Goal: Task Accomplishment & Management: Use online tool/utility

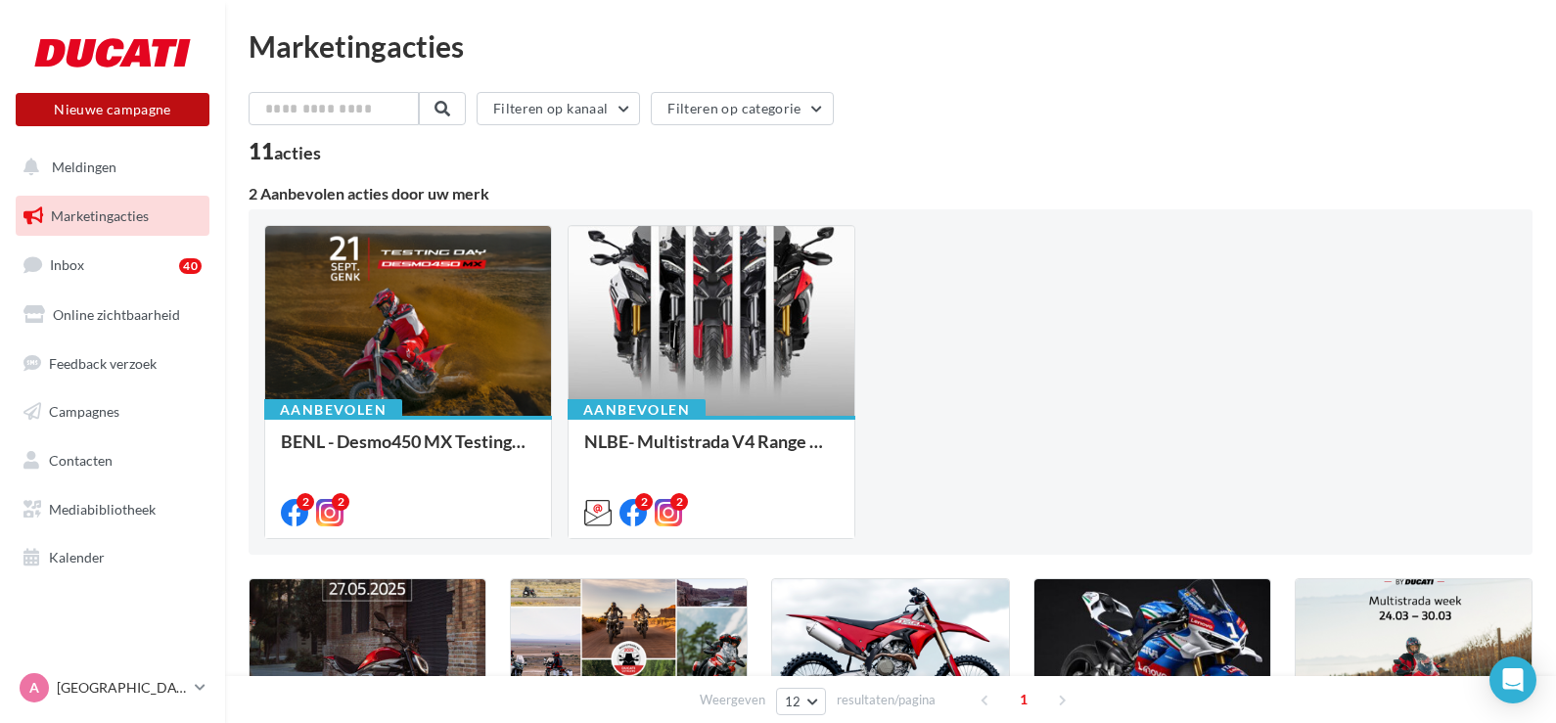
click at [120, 104] on button "Nieuwe campagne" at bounding box center [113, 109] width 194 height 33
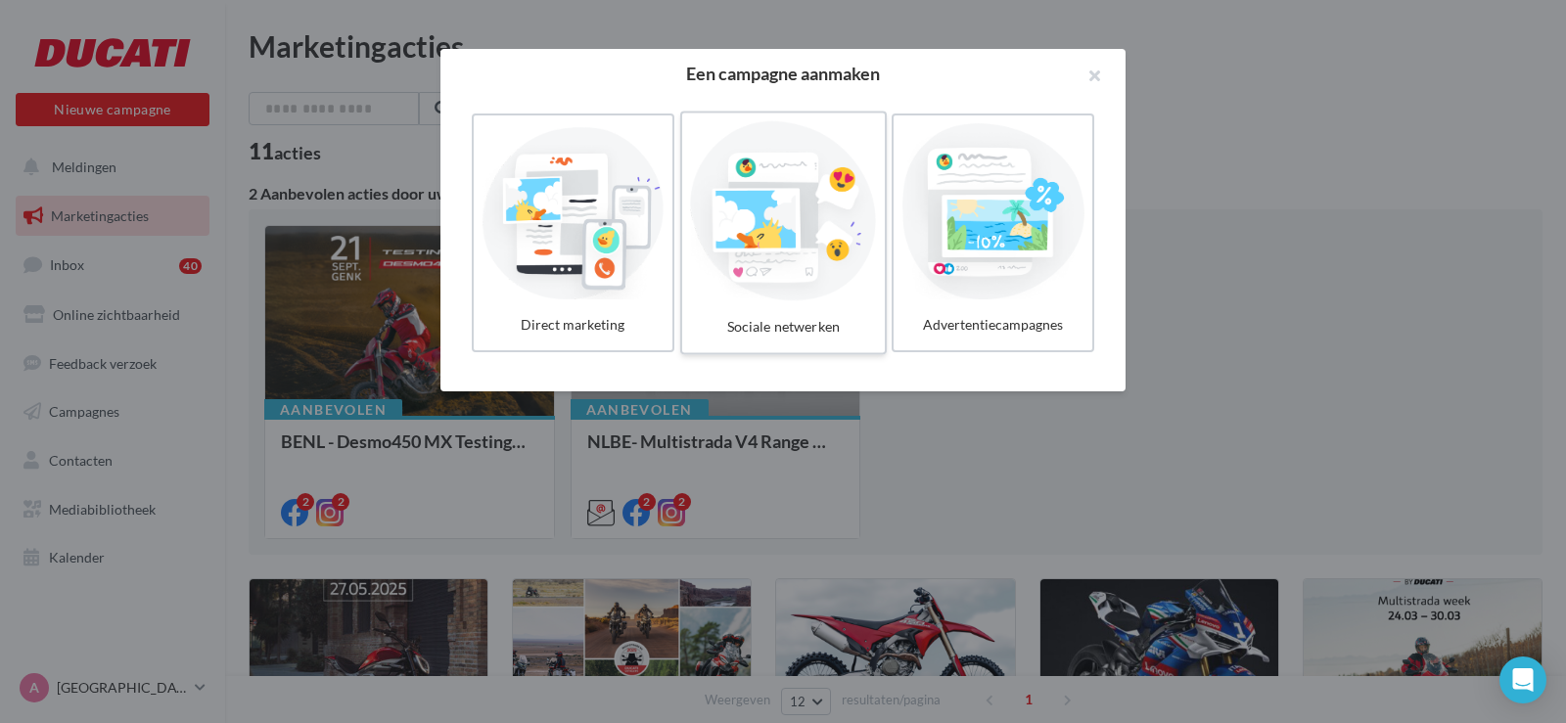
click at [729, 262] on div at bounding box center [783, 211] width 186 height 180
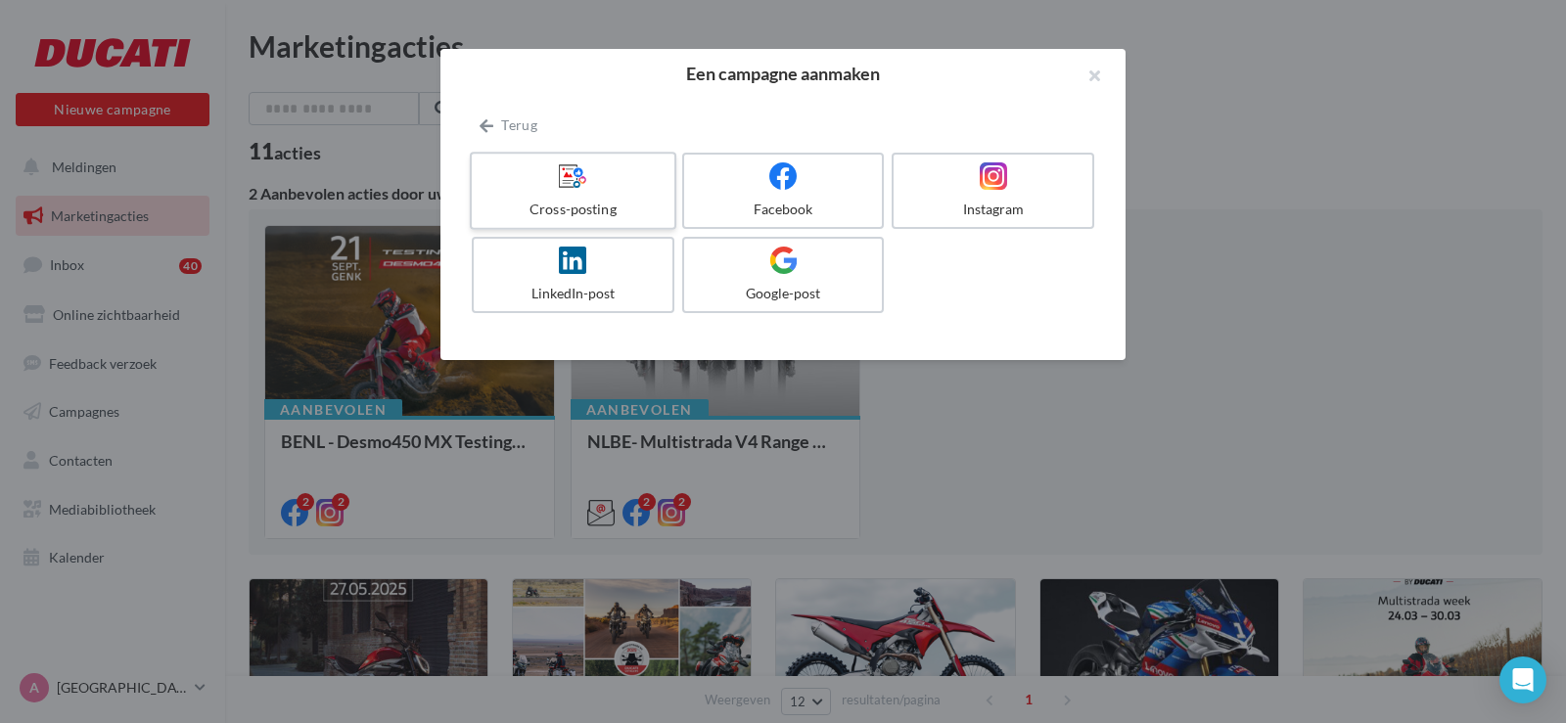
click at [541, 186] on div at bounding box center [573, 177] width 186 height 30
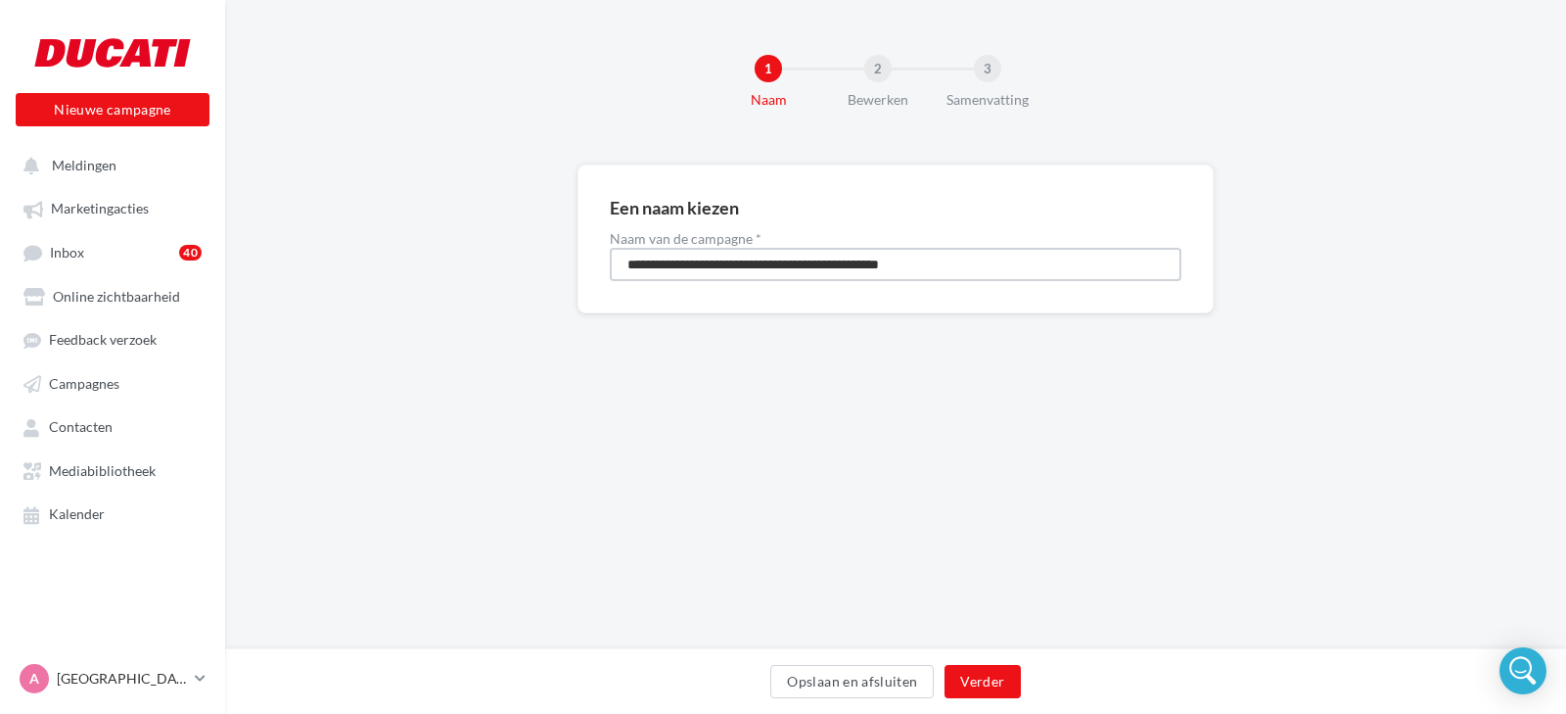
drag, startPoint x: 994, startPoint y: 264, endPoint x: 536, endPoint y: 265, distance: 457.2
click at [538, 267] on div "**********" at bounding box center [895, 269] width 1341 height 211
type input "**********"
click at [971, 675] on button "Verder" at bounding box center [982, 681] width 75 height 33
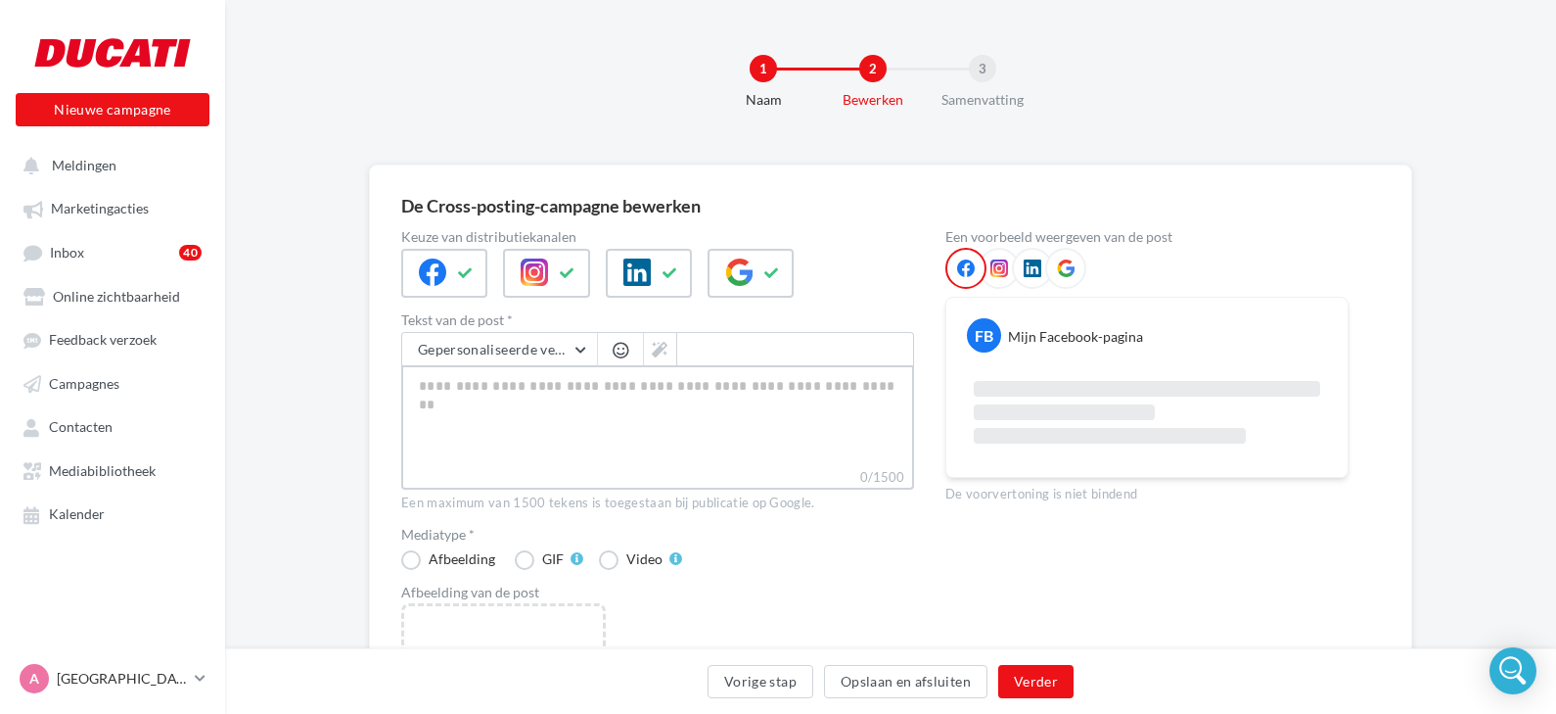
click at [630, 404] on textarea "0/1500" at bounding box center [657, 416] width 513 height 102
paste textarea "**********"
type textarea "**********"
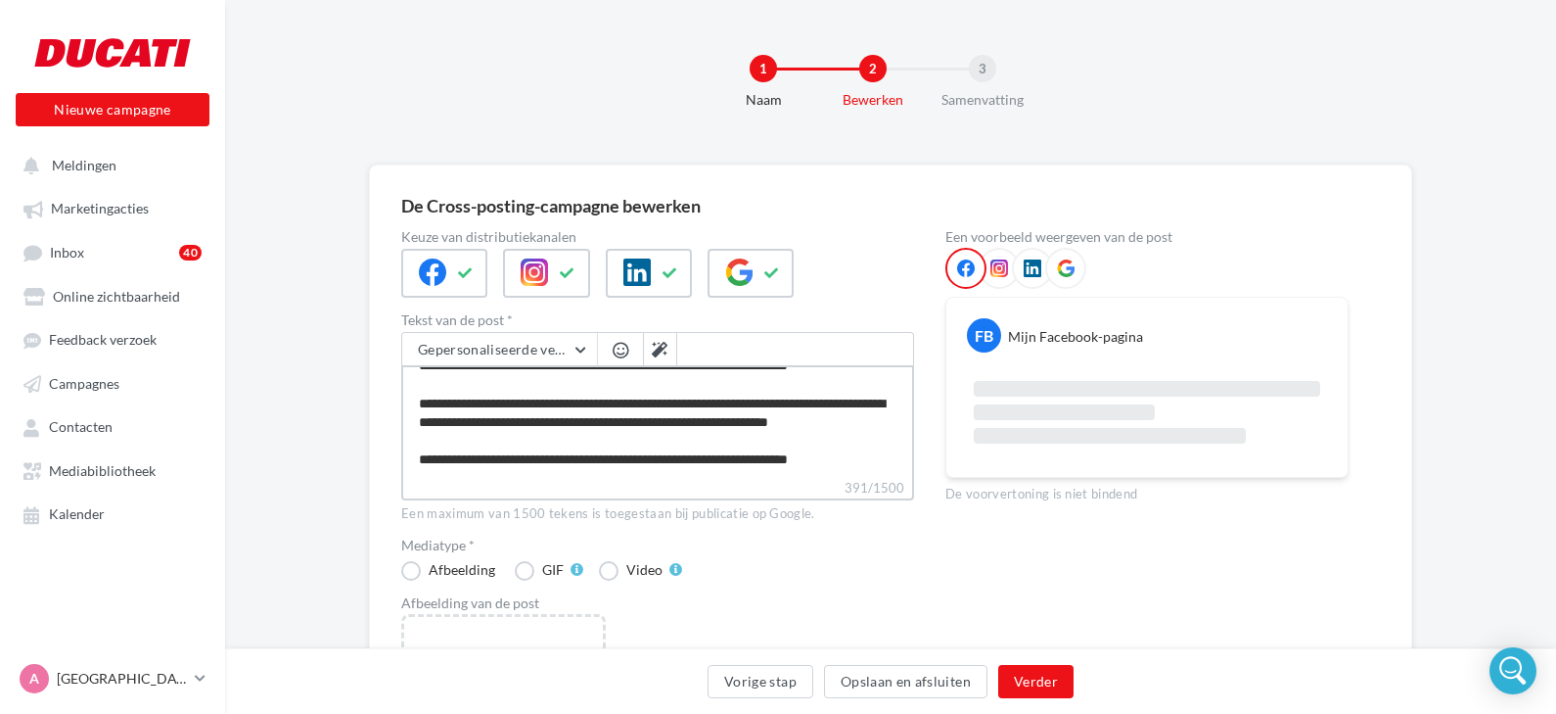
scroll to position [56, 0]
type textarea "**********"
click at [730, 515] on div "Een maximum van 1500 tekens is toegestaan bij publicatie op Google." at bounding box center [657, 513] width 513 height 18
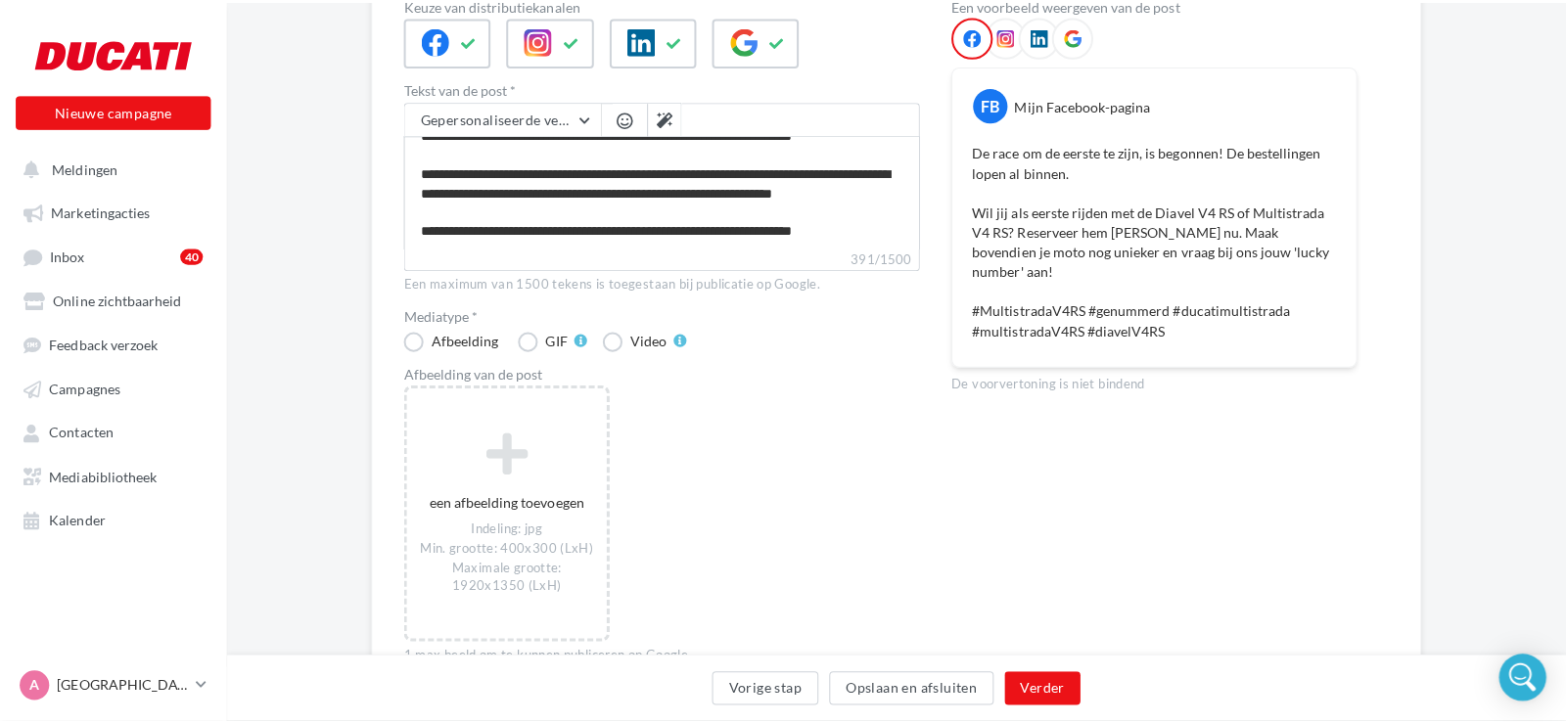
scroll to position [236, 0]
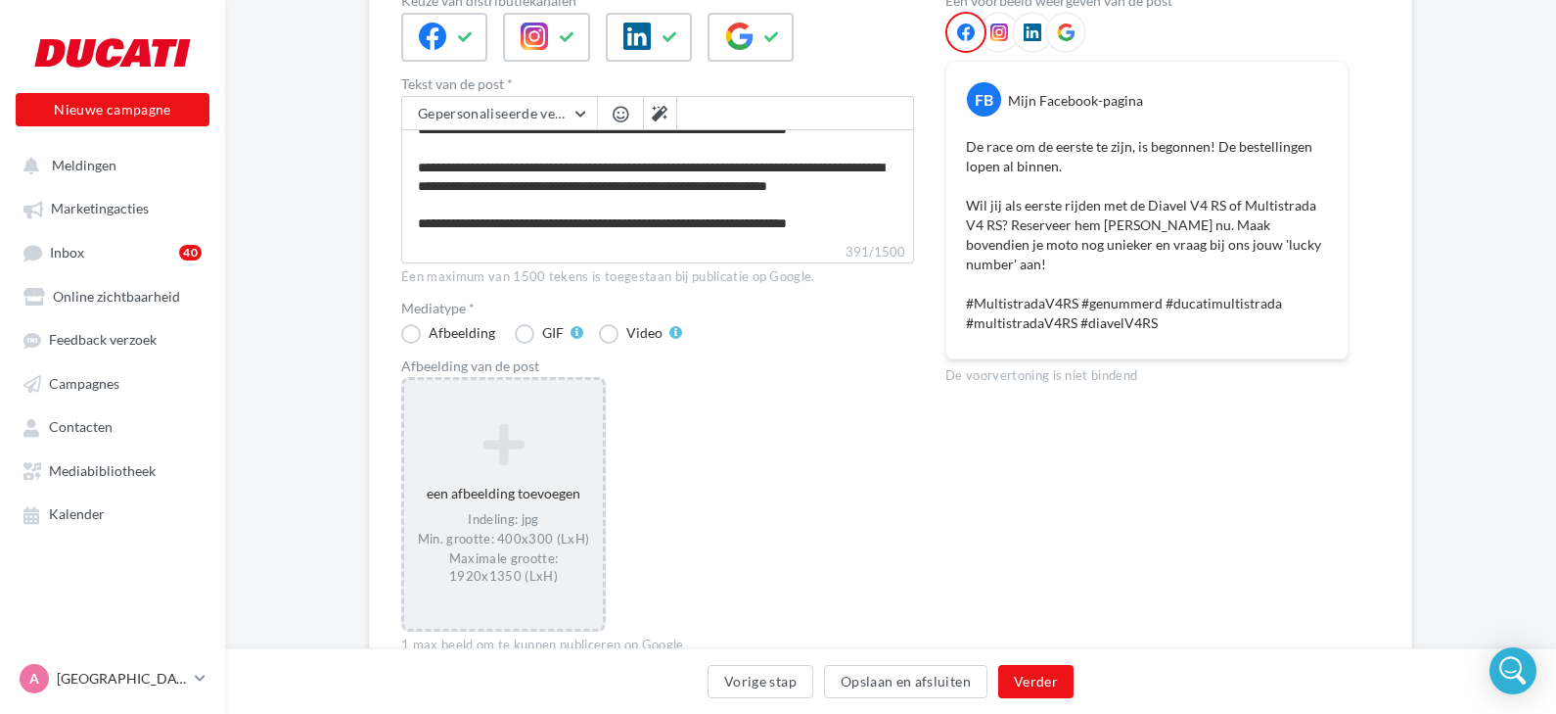
click at [501, 458] on icon at bounding box center [503, 444] width 183 height 47
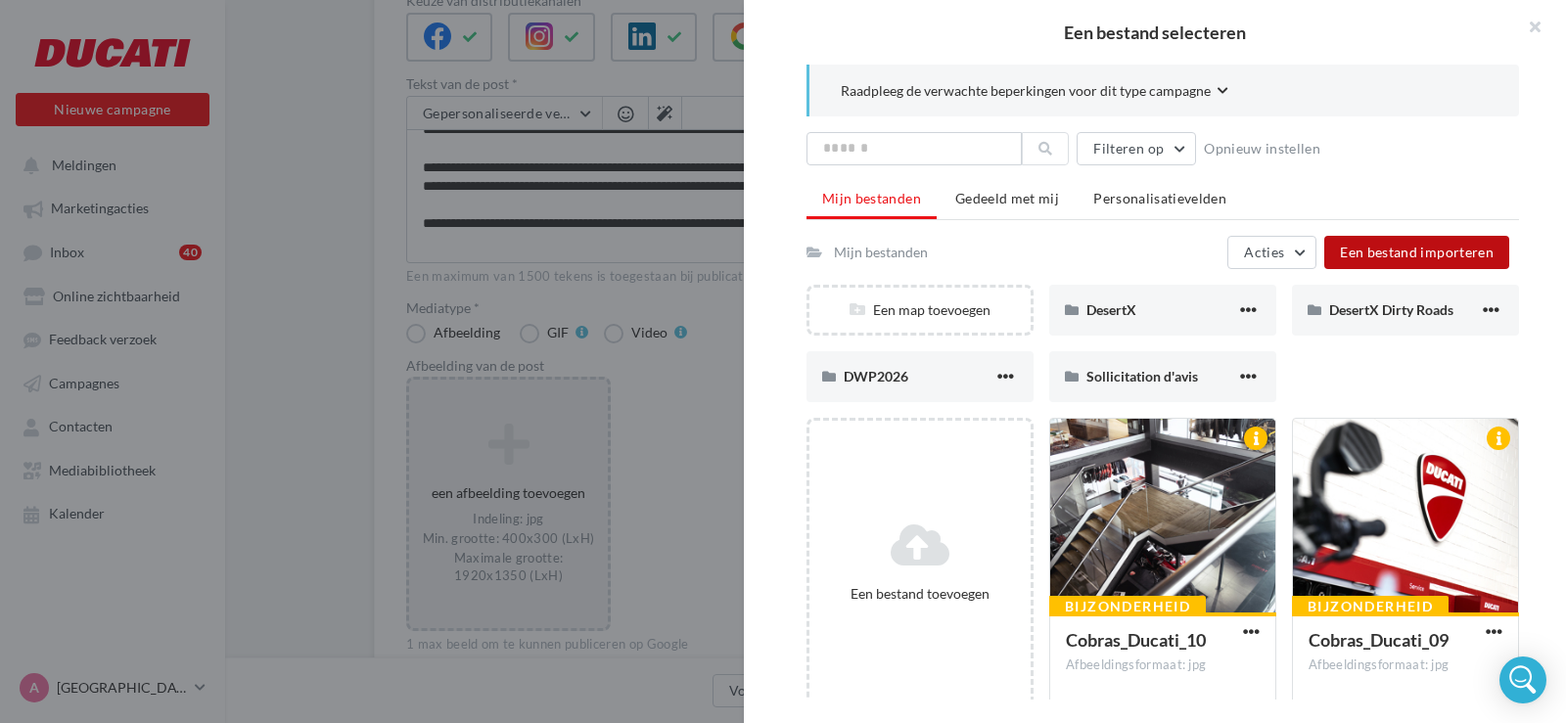
click at [1381, 252] on span "Een bestand importeren" at bounding box center [1417, 252] width 154 height 17
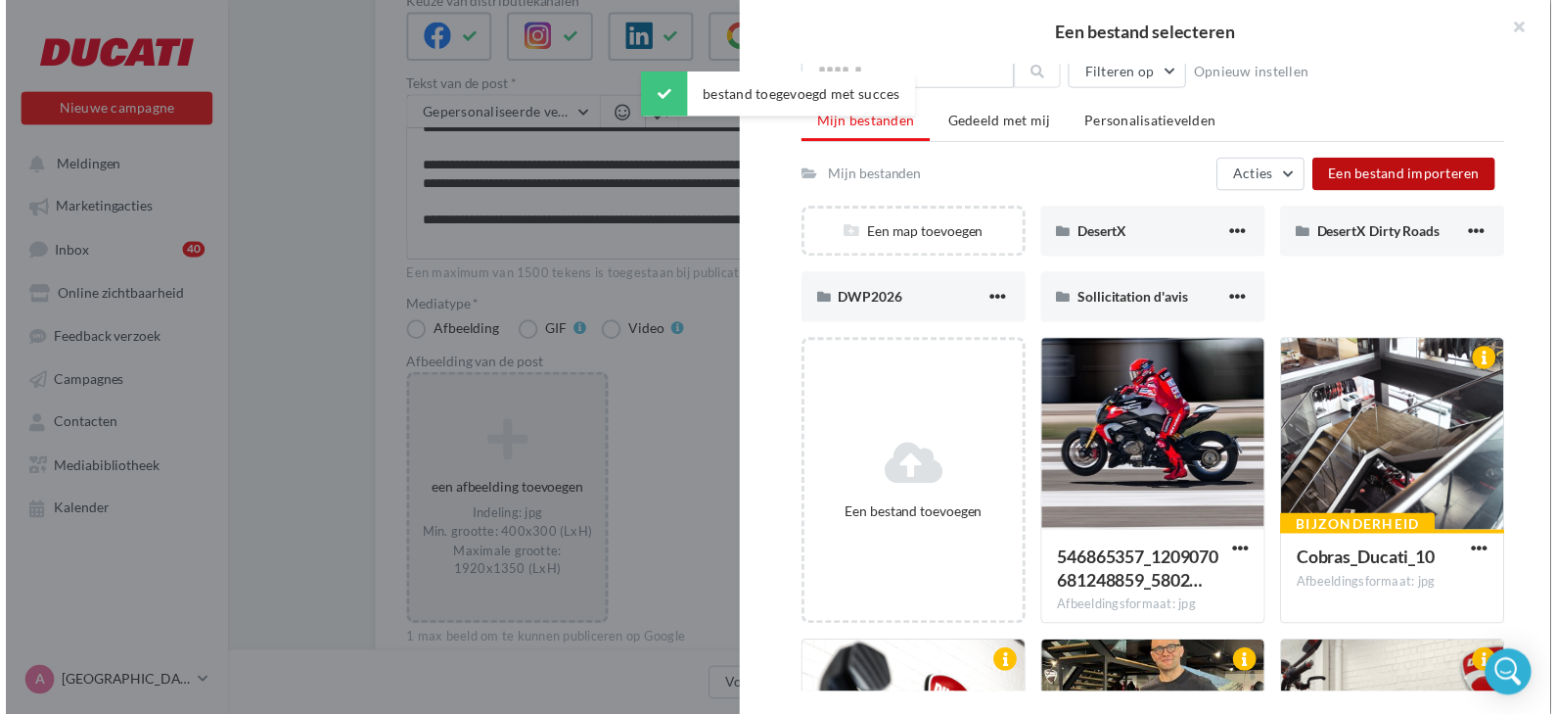
scroll to position [79, 0]
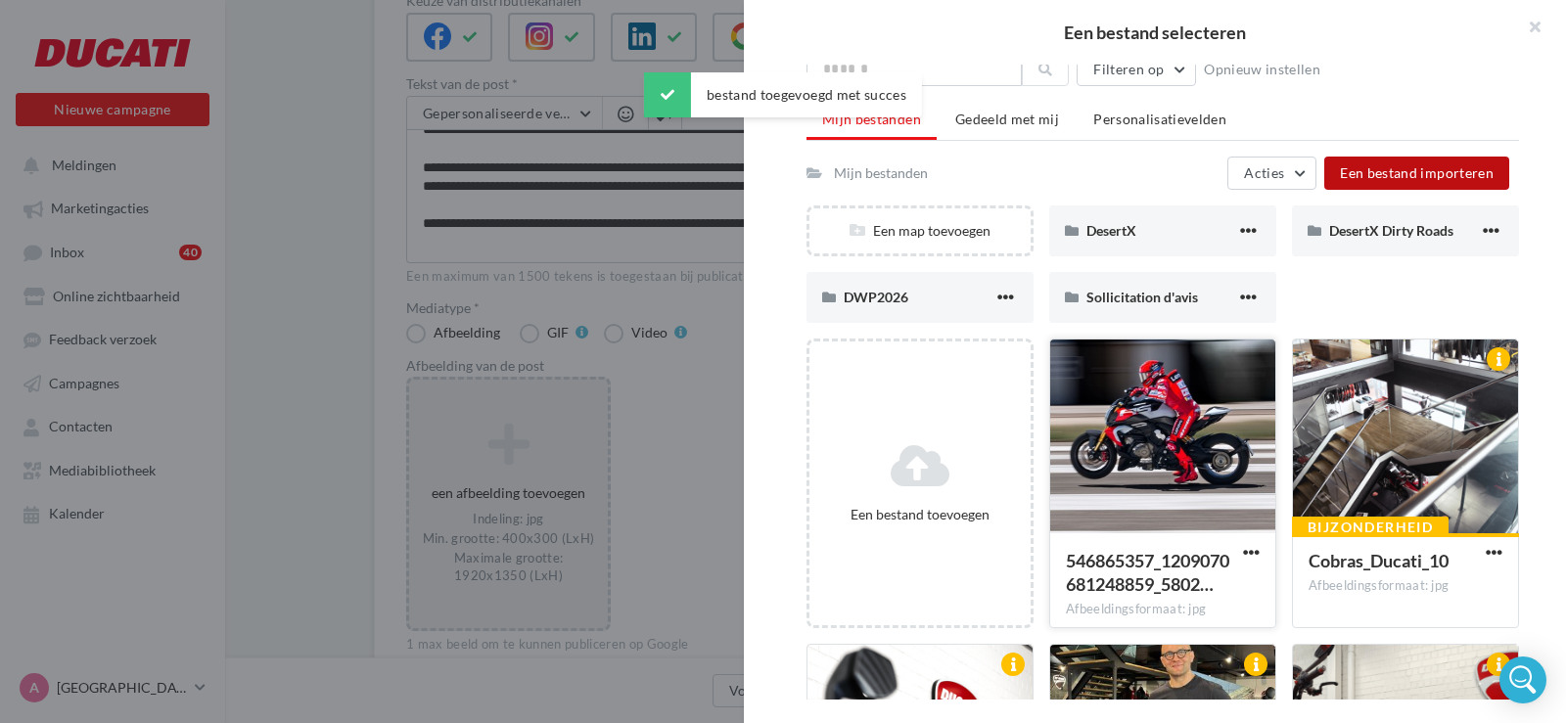
click at [1087, 450] on div at bounding box center [1162, 438] width 225 height 196
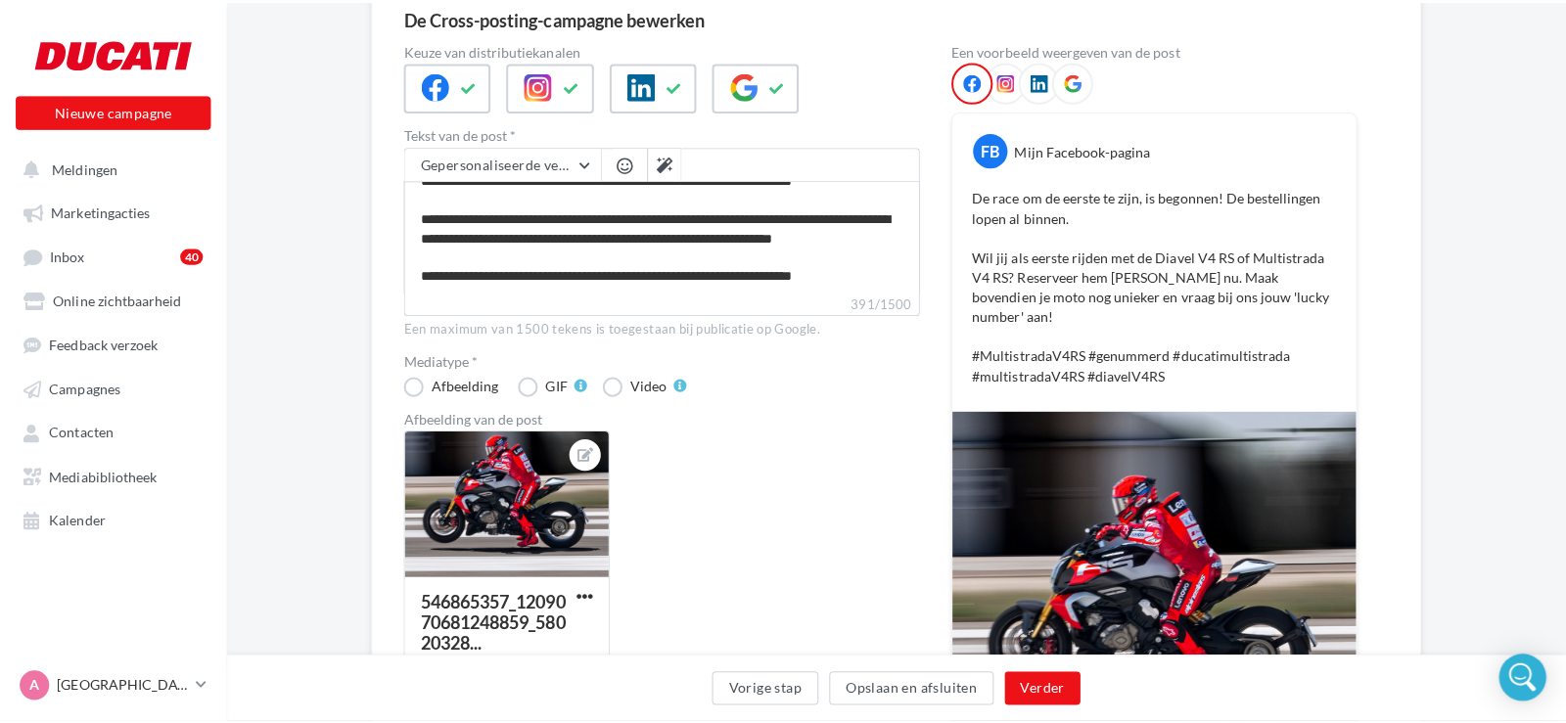
scroll to position [187, 0]
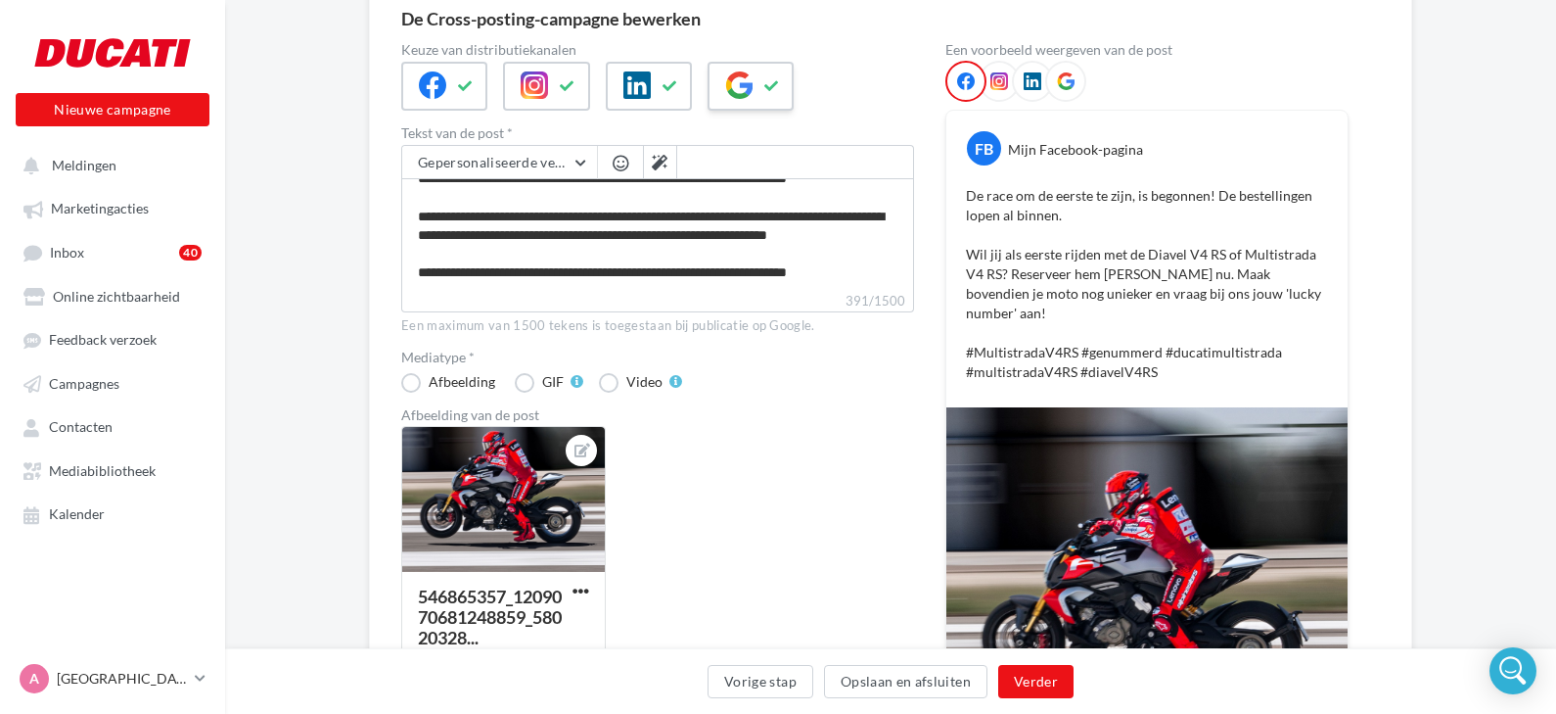
click at [771, 89] on icon at bounding box center [773, 86] width 16 height 14
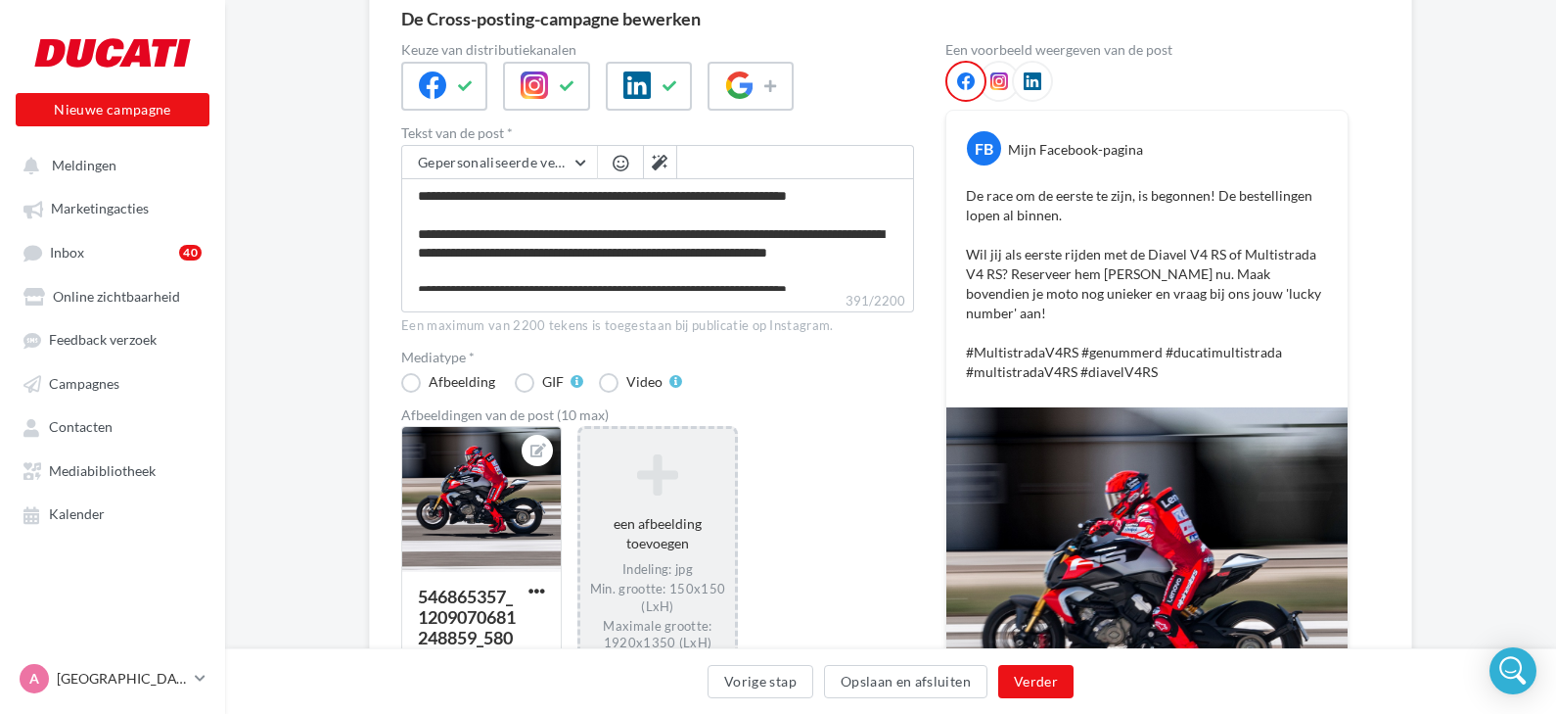
click at [654, 492] on icon at bounding box center [657, 474] width 139 height 47
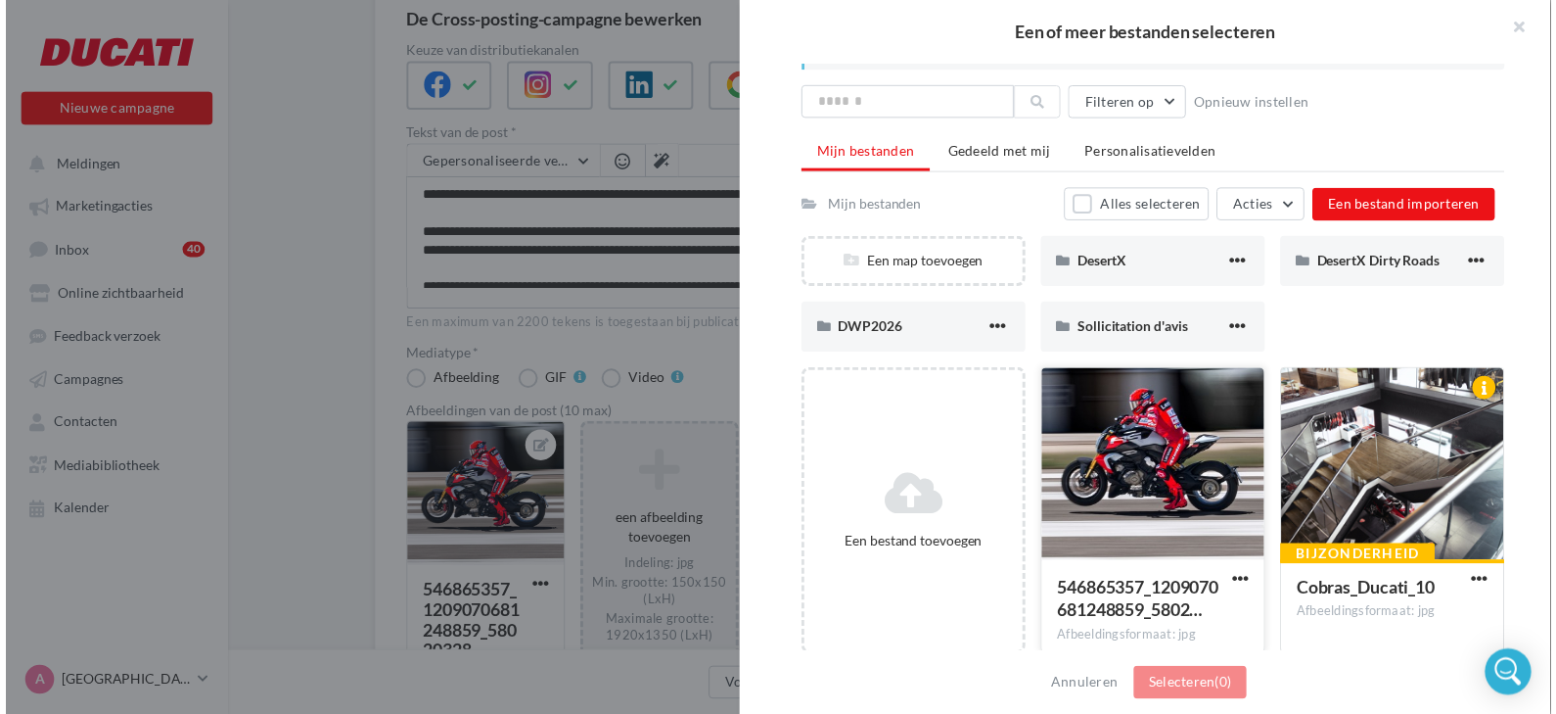
scroll to position [33, 0]
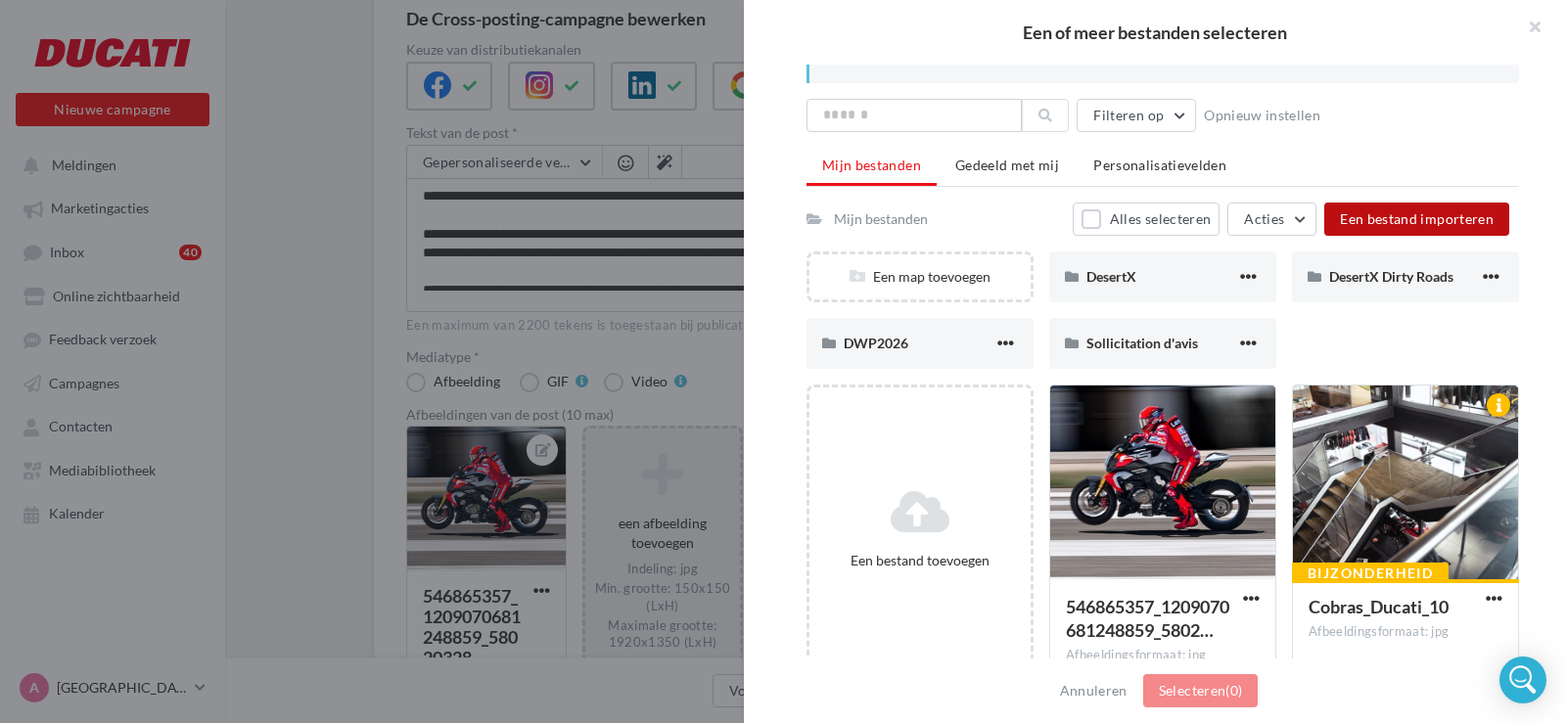
click at [1363, 215] on span "Een bestand importeren" at bounding box center [1417, 218] width 154 height 17
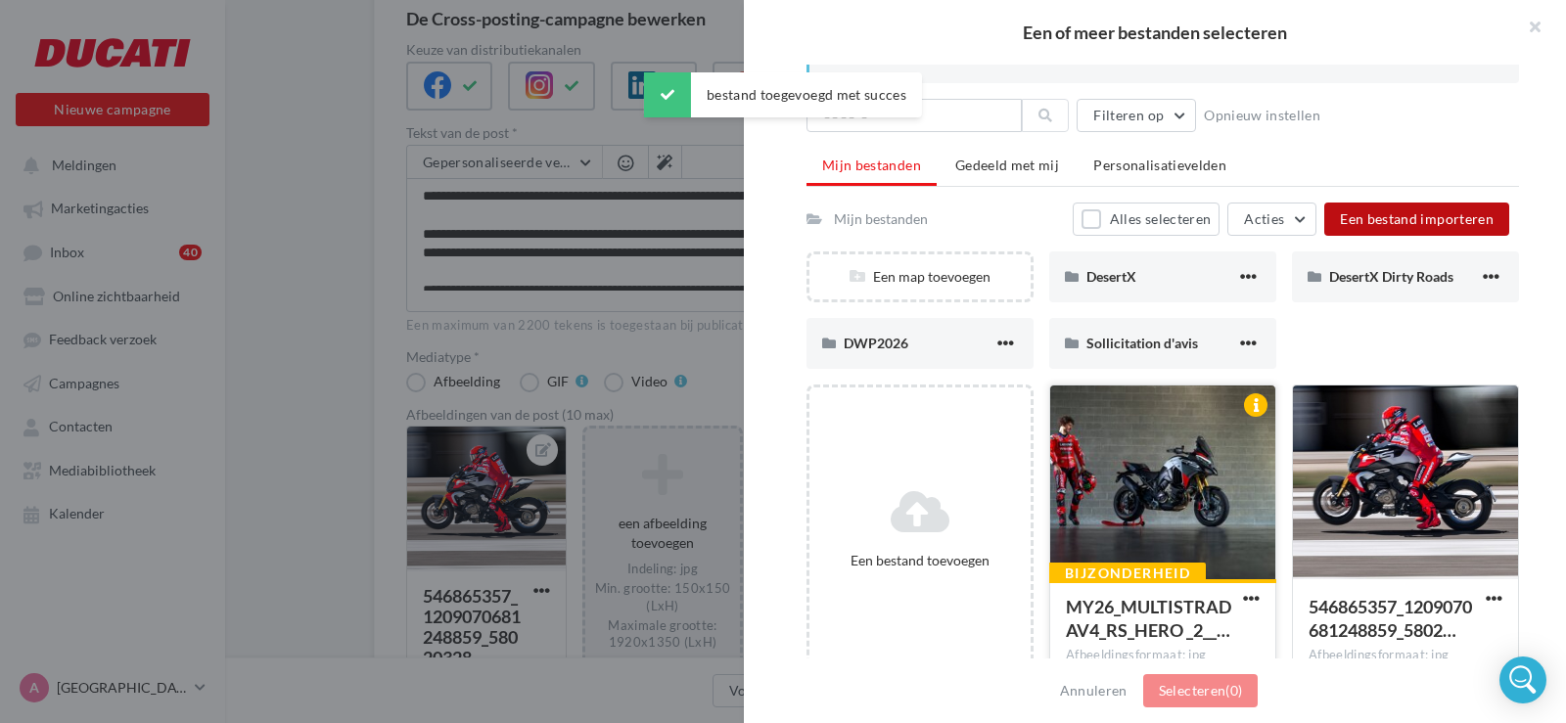
click at [1096, 497] on div at bounding box center [1162, 484] width 225 height 196
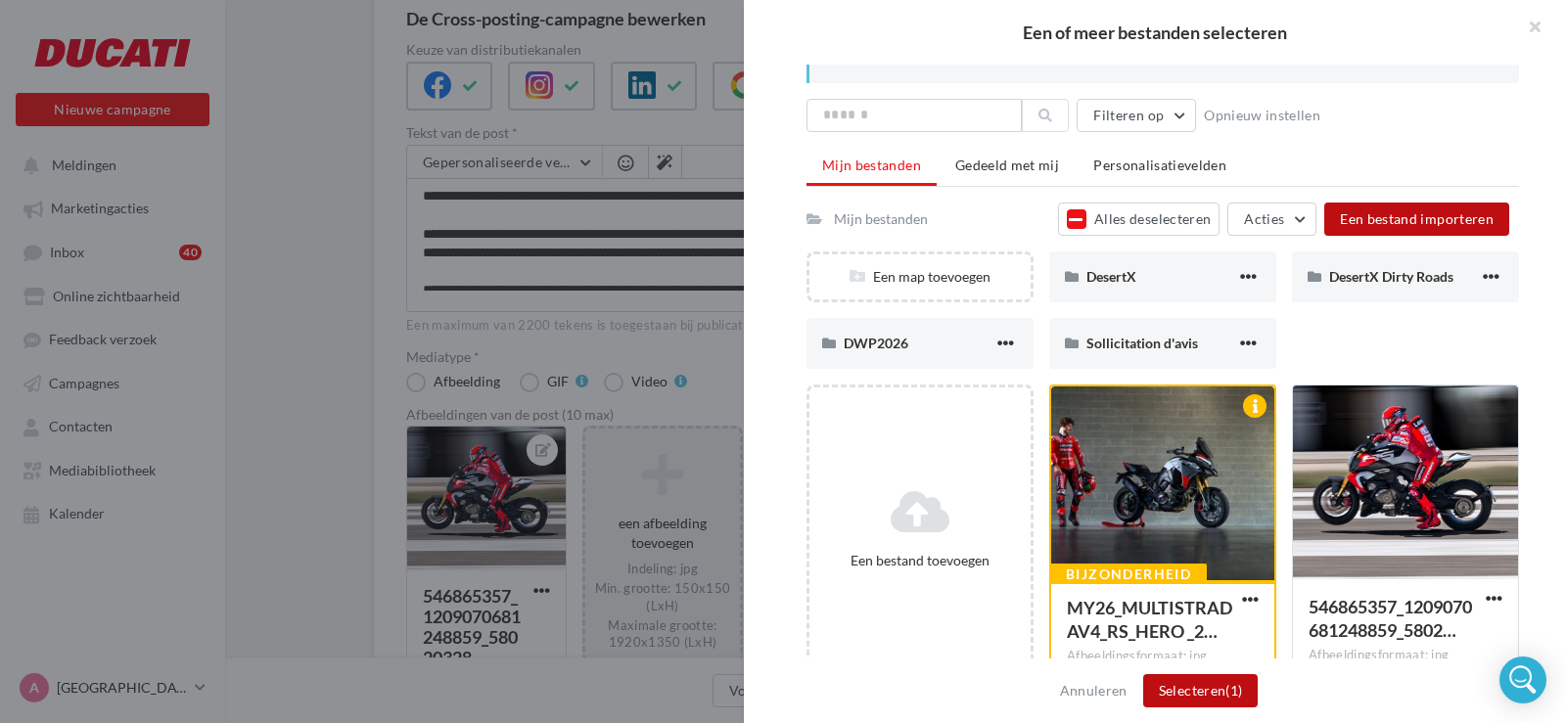
click at [1183, 698] on button "Selecteren (1)" at bounding box center [1201, 690] width 116 height 33
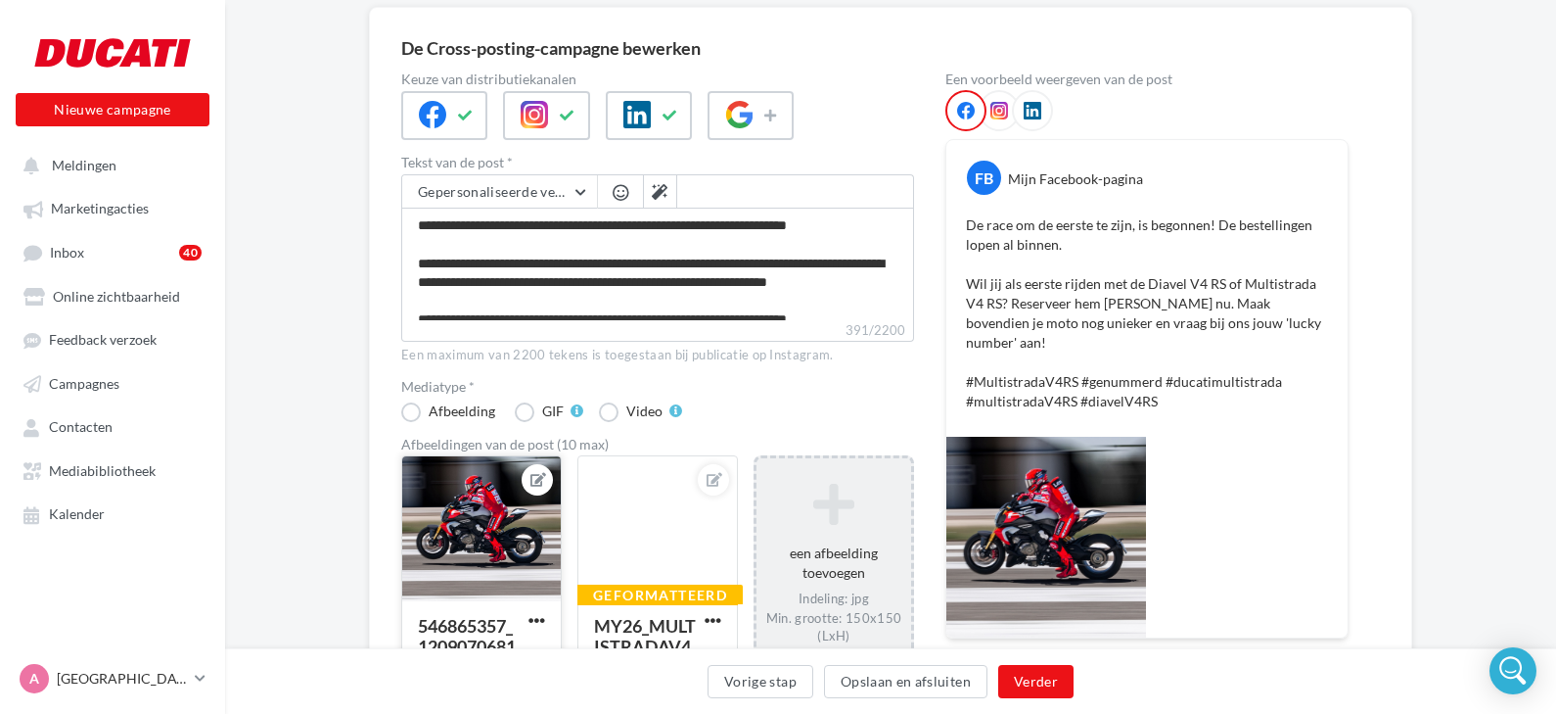
scroll to position [157, 0]
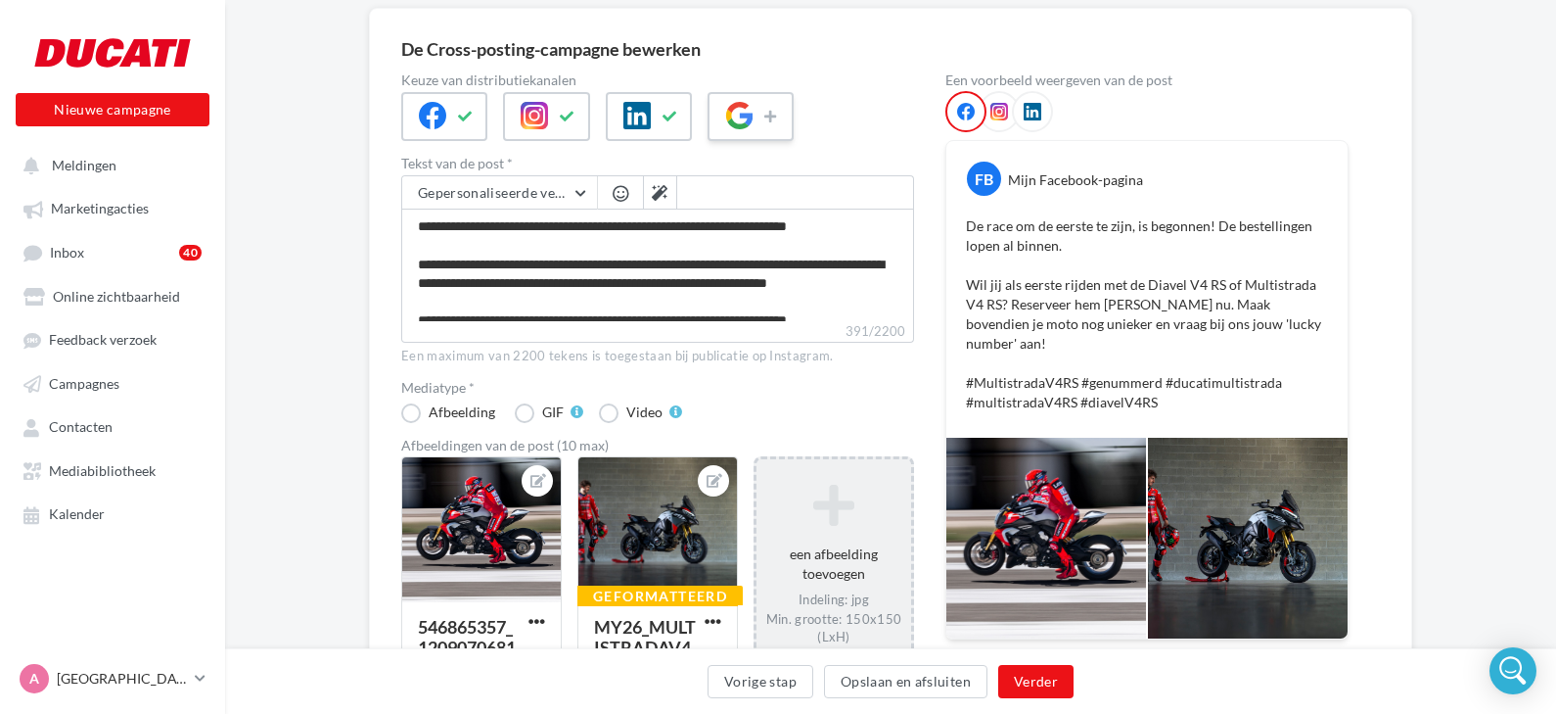
click at [742, 132] on div at bounding box center [751, 116] width 86 height 49
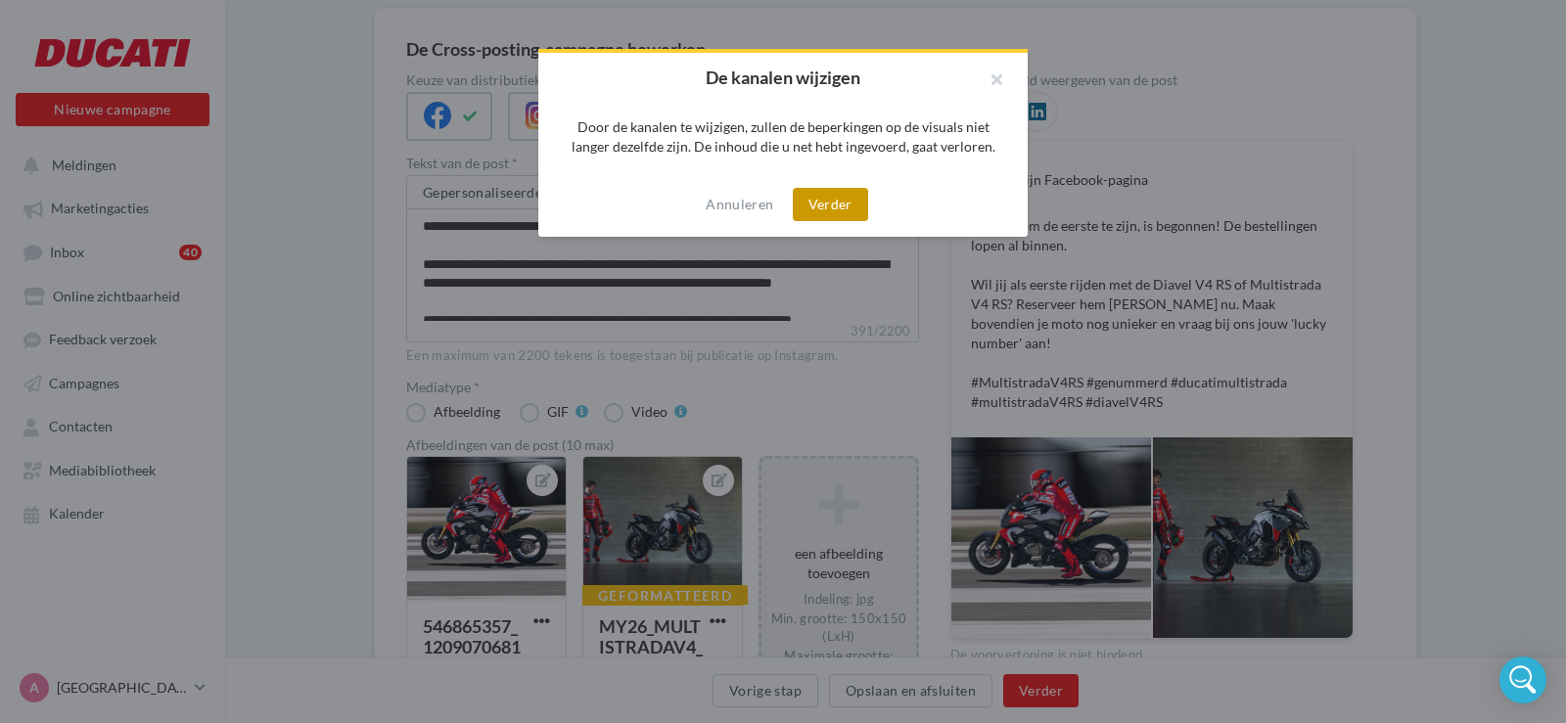
click at [823, 206] on button "Verder" at bounding box center [830, 204] width 75 height 33
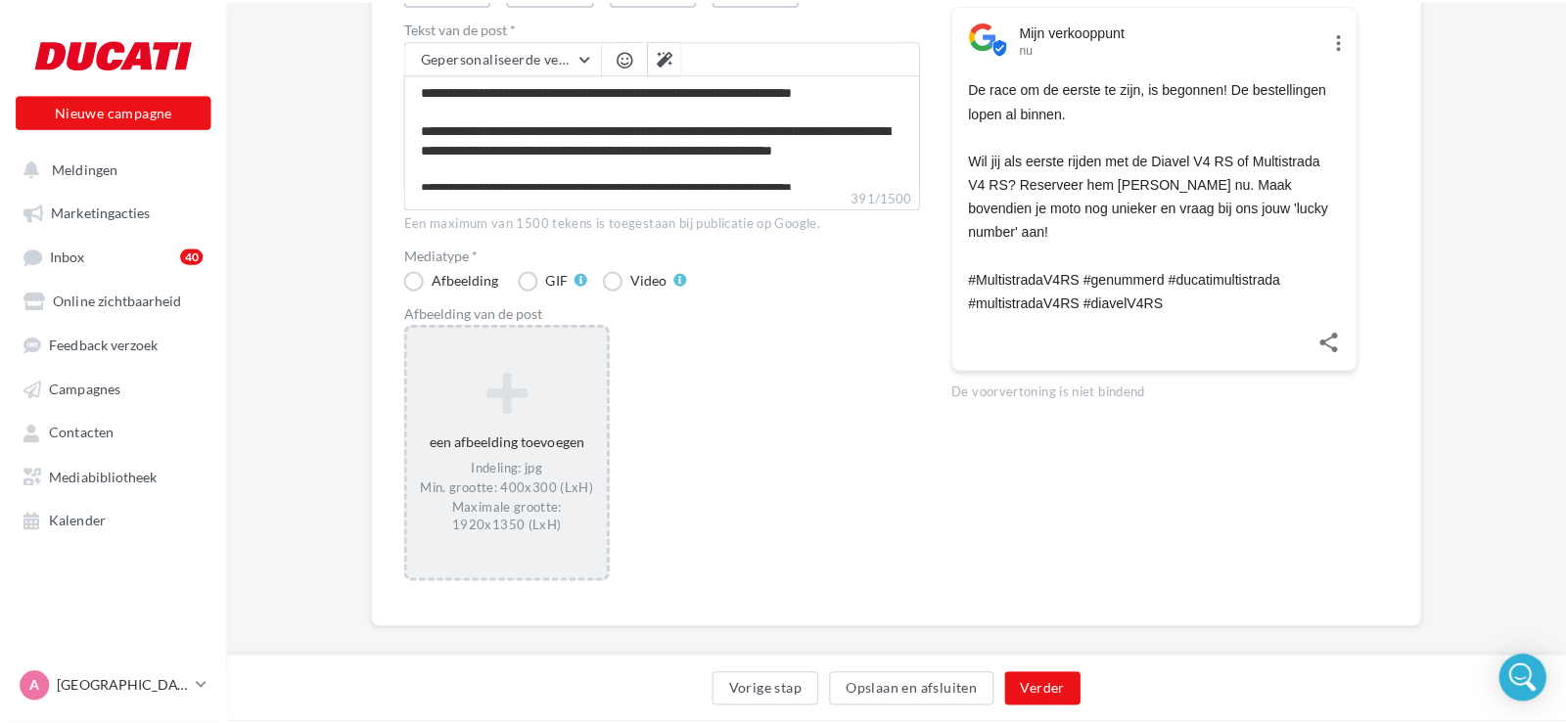
scroll to position [294, 0]
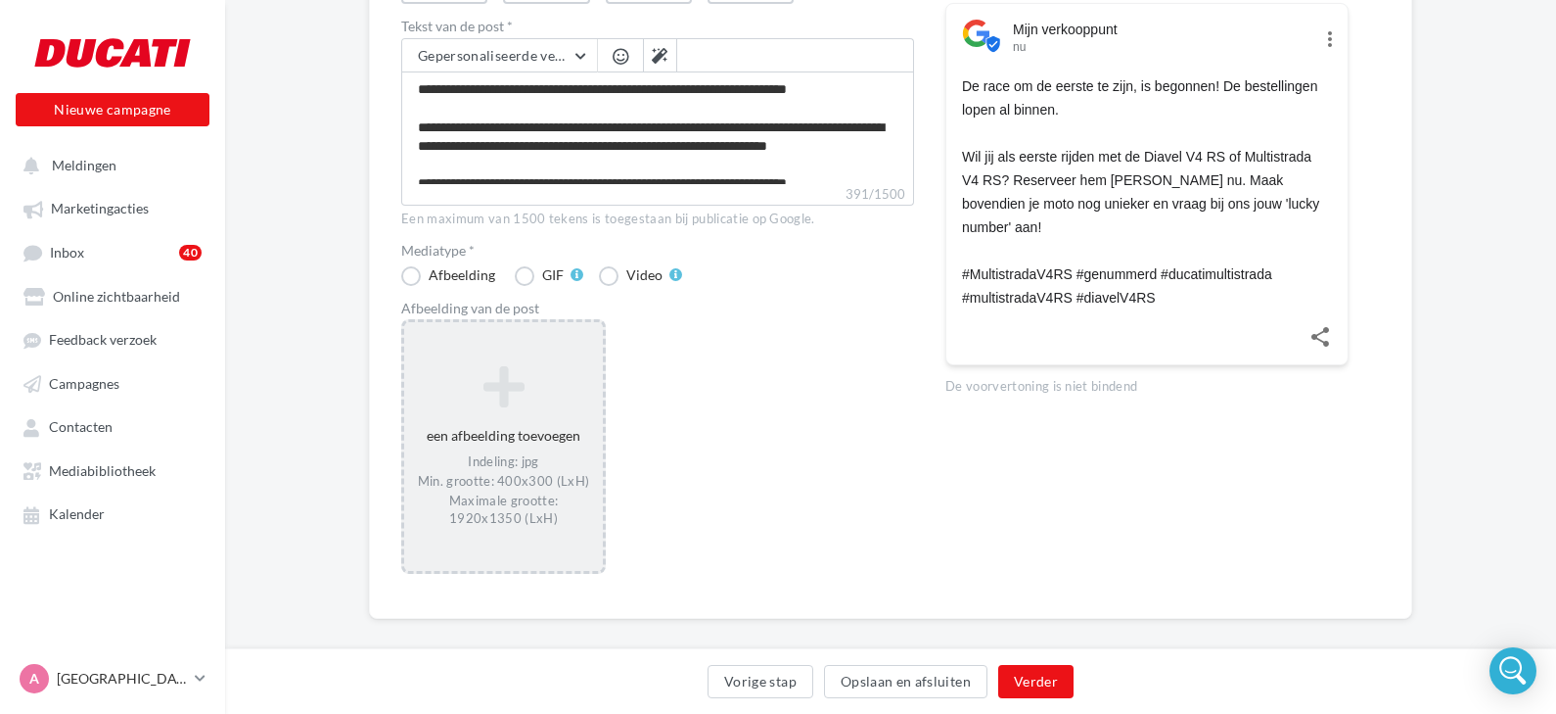
click at [513, 390] on icon at bounding box center [503, 386] width 183 height 47
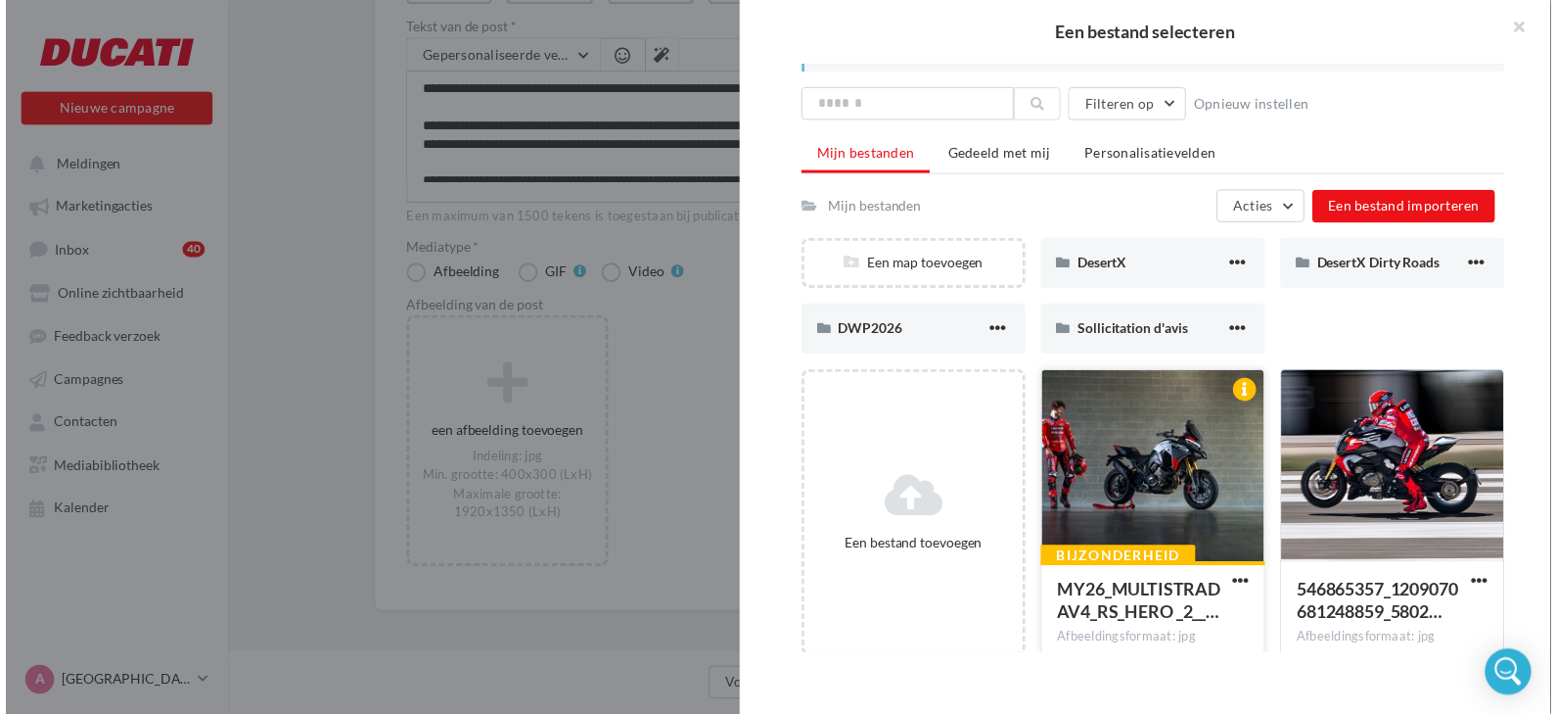
scroll to position [12, 0]
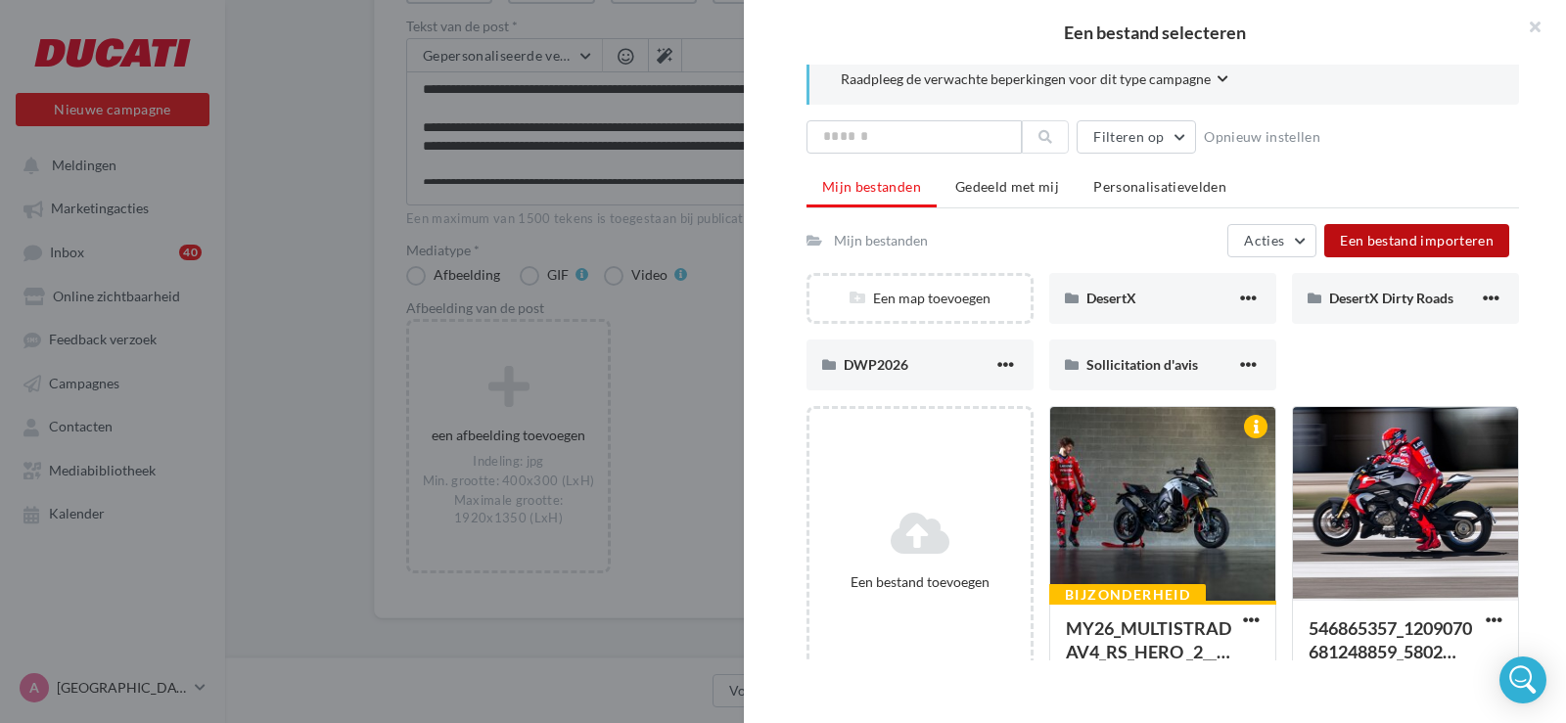
click at [1384, 254] on button "Een bestand importeren" at bounding box center [1416, 240] width 185 height 33
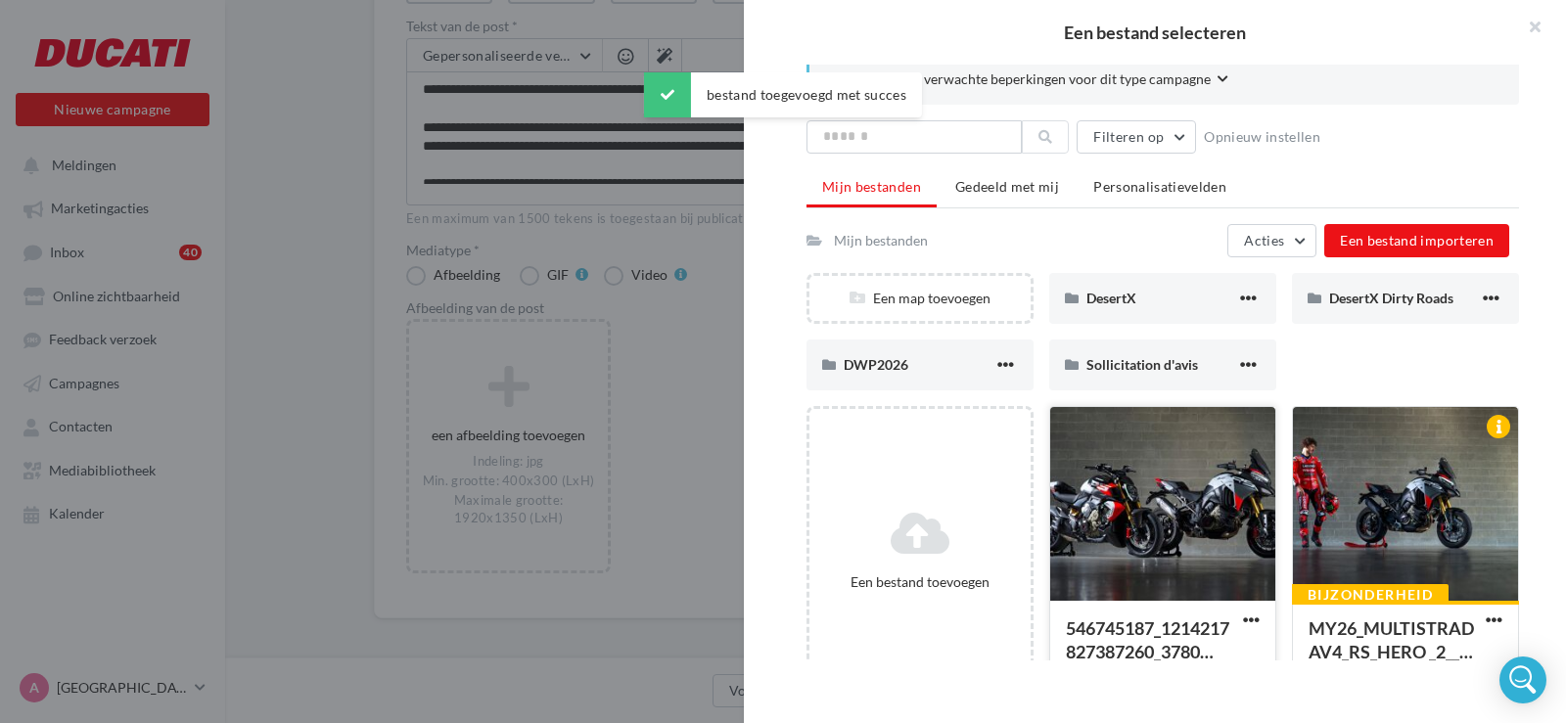
click at [1137, 533] on div at bounding box center [1162, 505] width 225 height 196
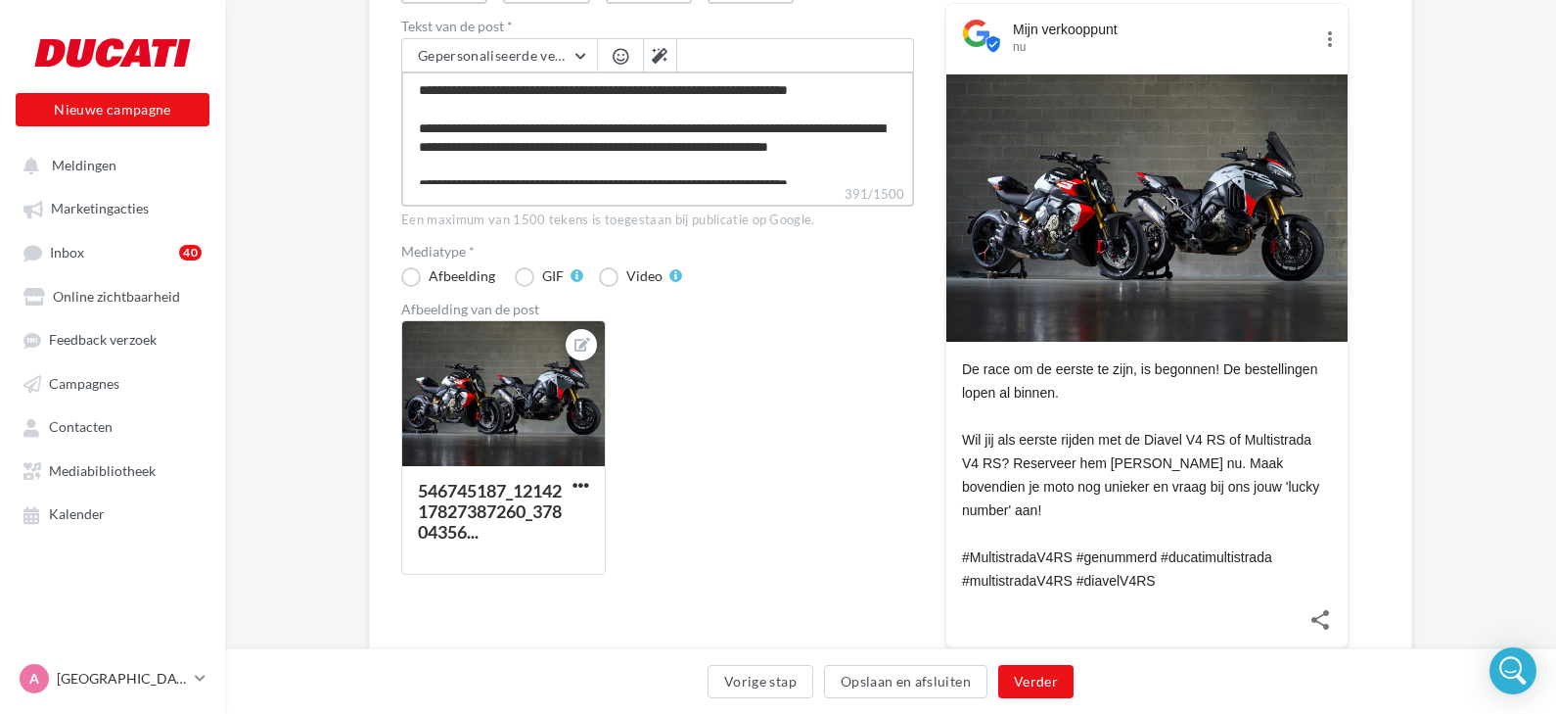
click at [615, 164] on textarea "**********" at bounding box center [657, 127] width 513 height 113
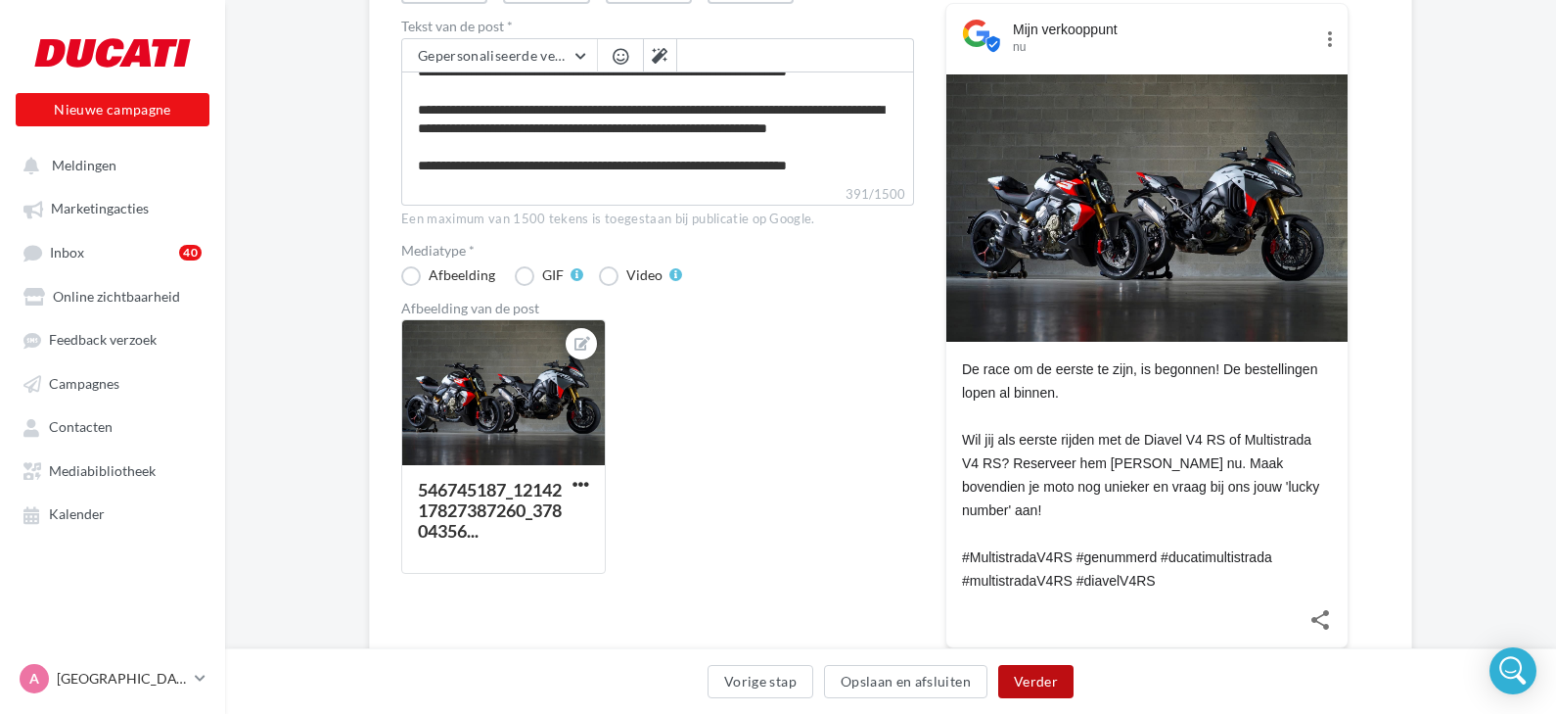
scroll to position [55, 0]
click at [1012, 674] on button "Verder" at bounding box center [1035, 681] width 75 height 33
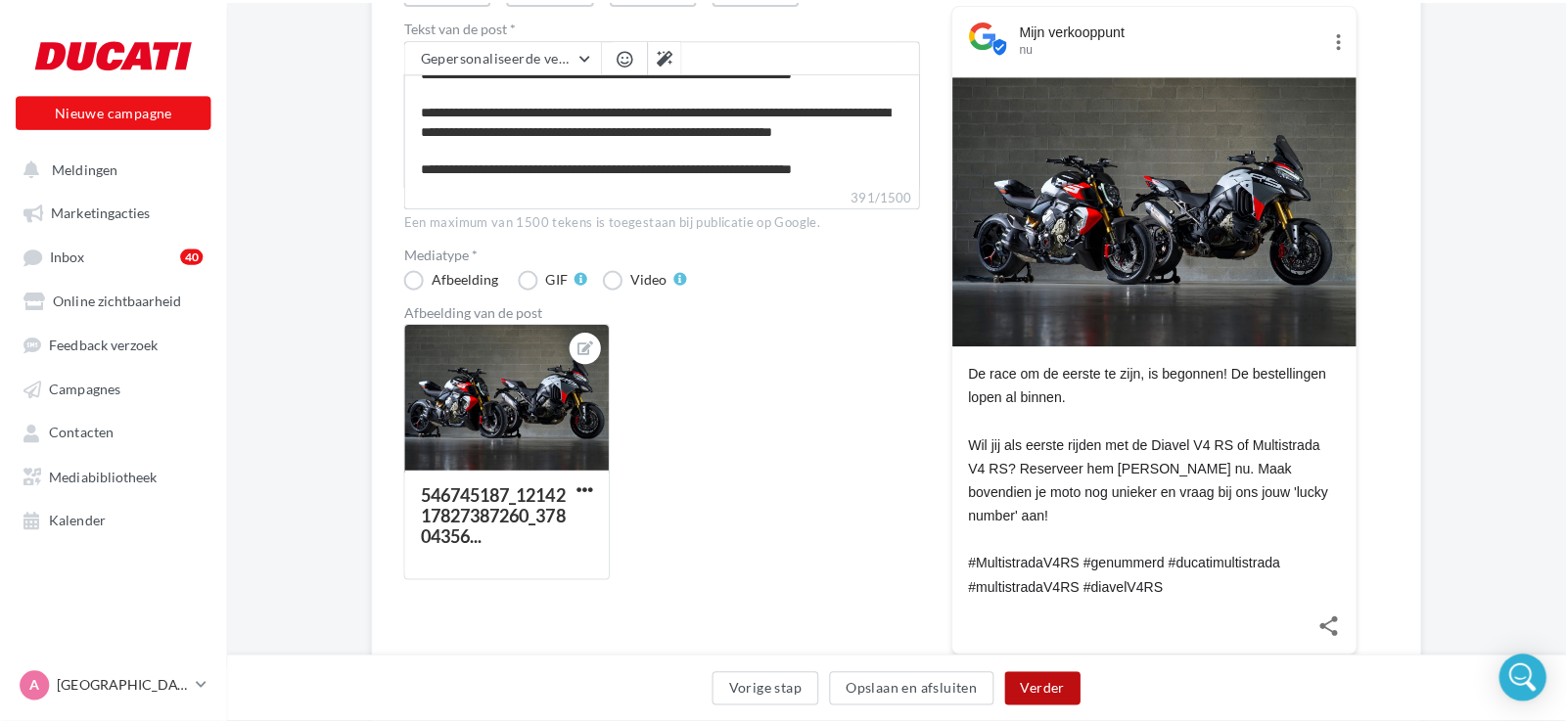
scroll to position [100, 0]
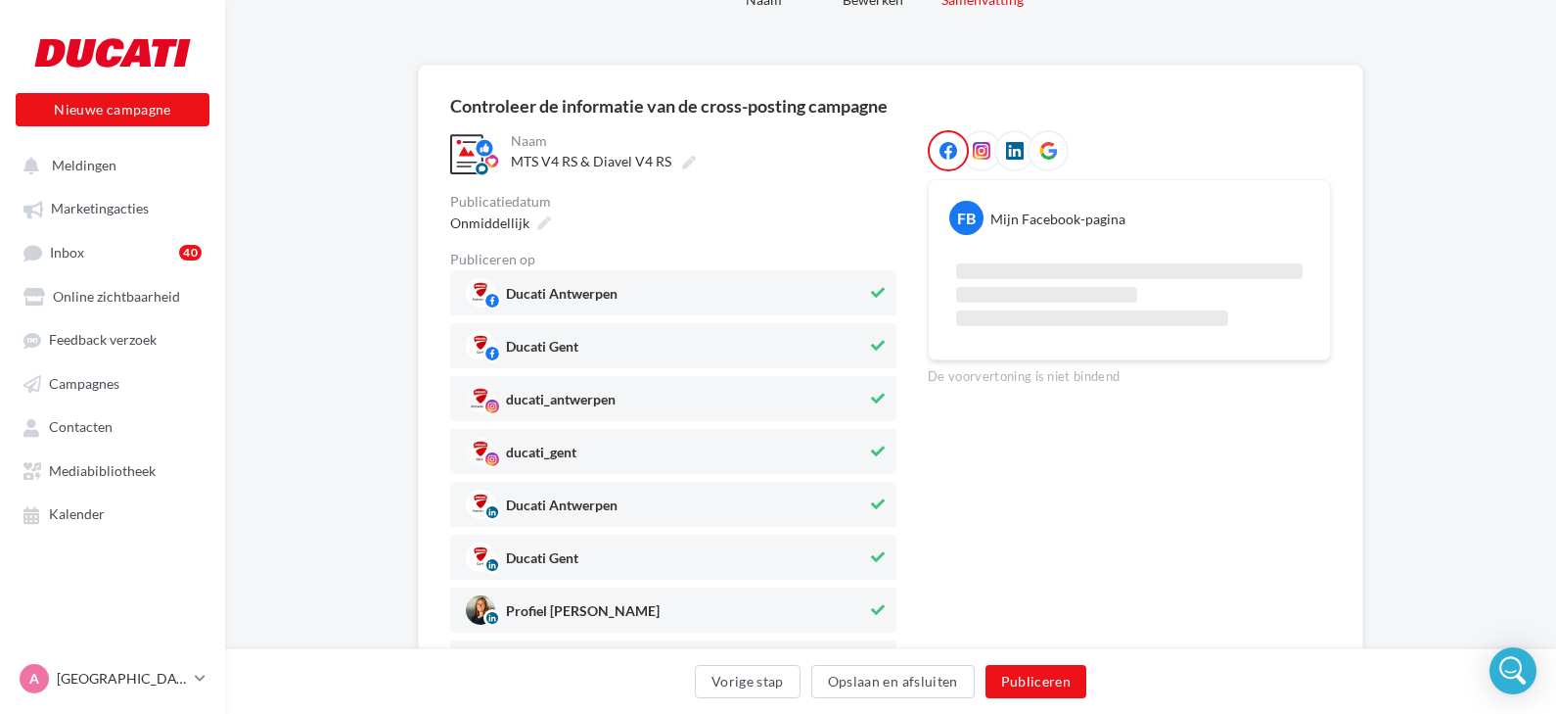
click at [874, 343] on icon at bounding box center [878, 346] width 14 height 14
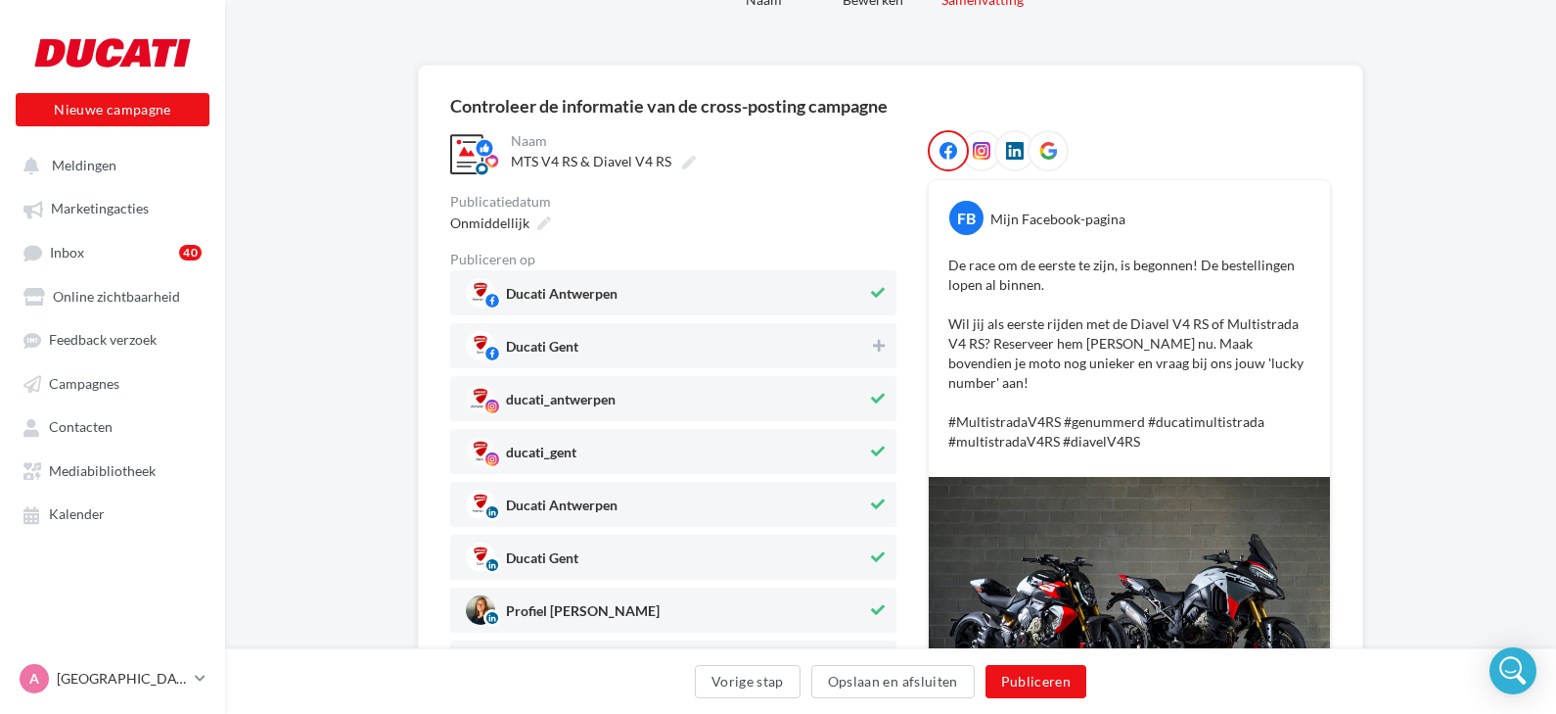
click at [874, 445] on icon at bounding box center [878, 451] width 14 height 14
click at [875, 555] on icon at bounding box center [878, 557] width 14 height 14
click at [874, 598] on button at bounding box center [878, 609] width 22 height 23
click at [1041, 678] on button "Publiceren" at bounding box center [1037, 681] width 102 height 33
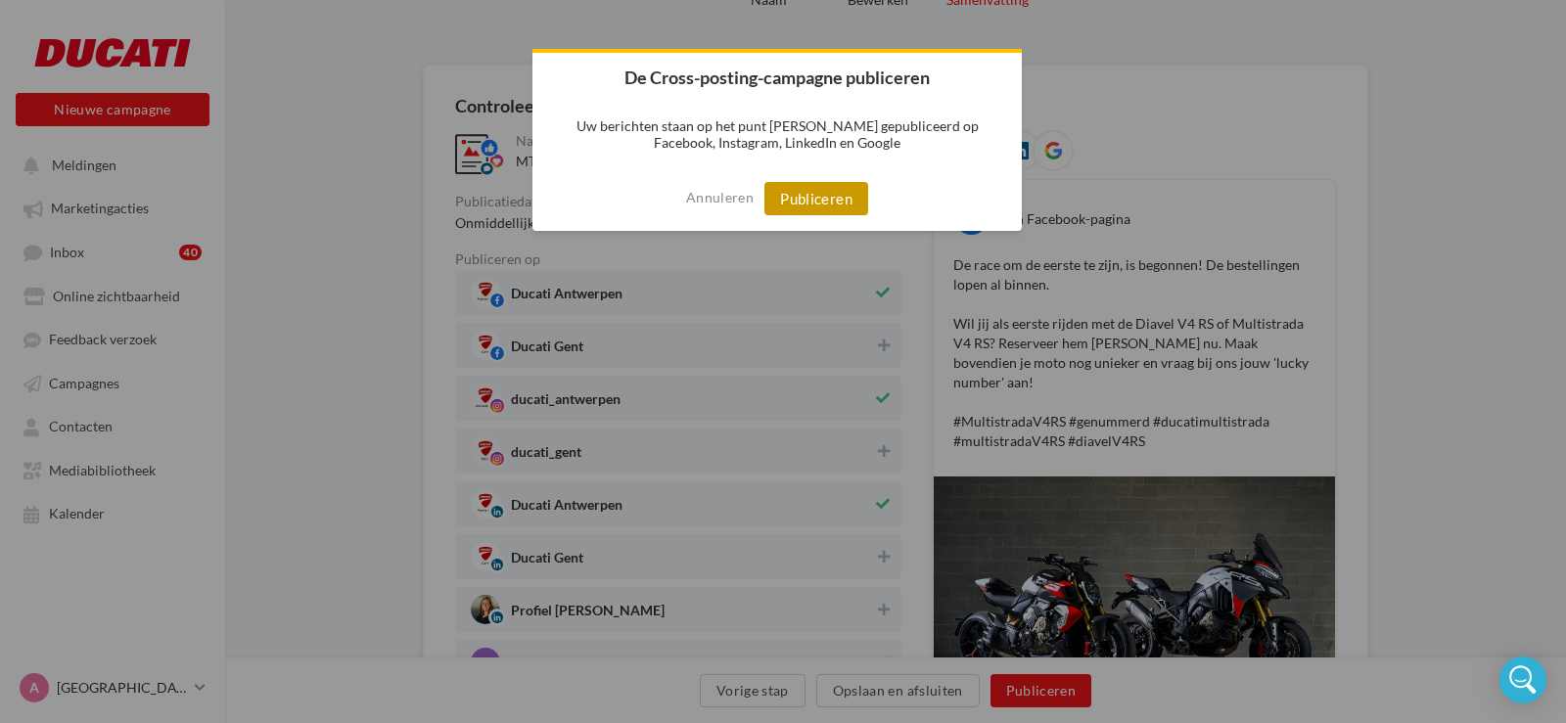
click at [798, 197] on button "Publiceren" at bounding box center [817, 198] width 104 height 33
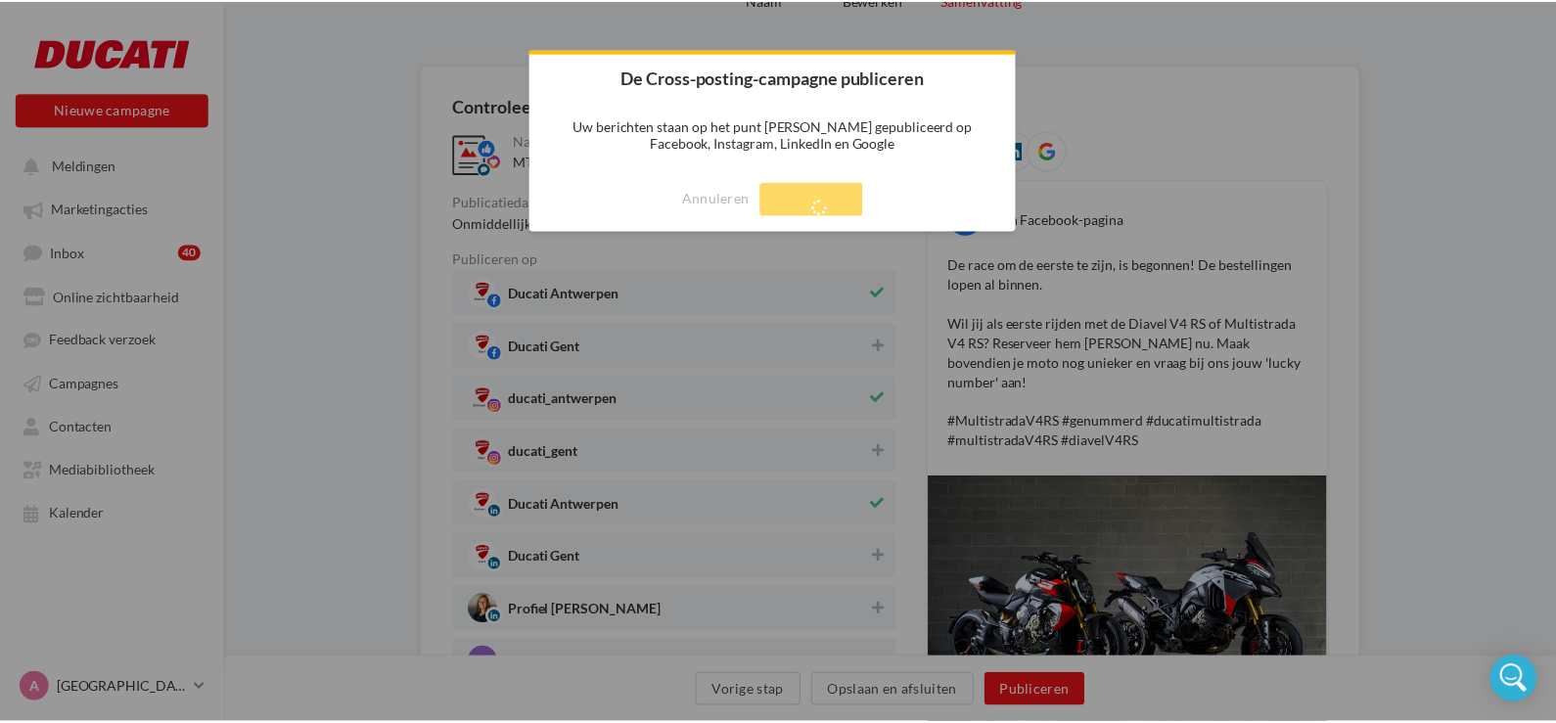
scroll to position [31, 0]
